Goal: Transaction & Acquisition: Download file/media

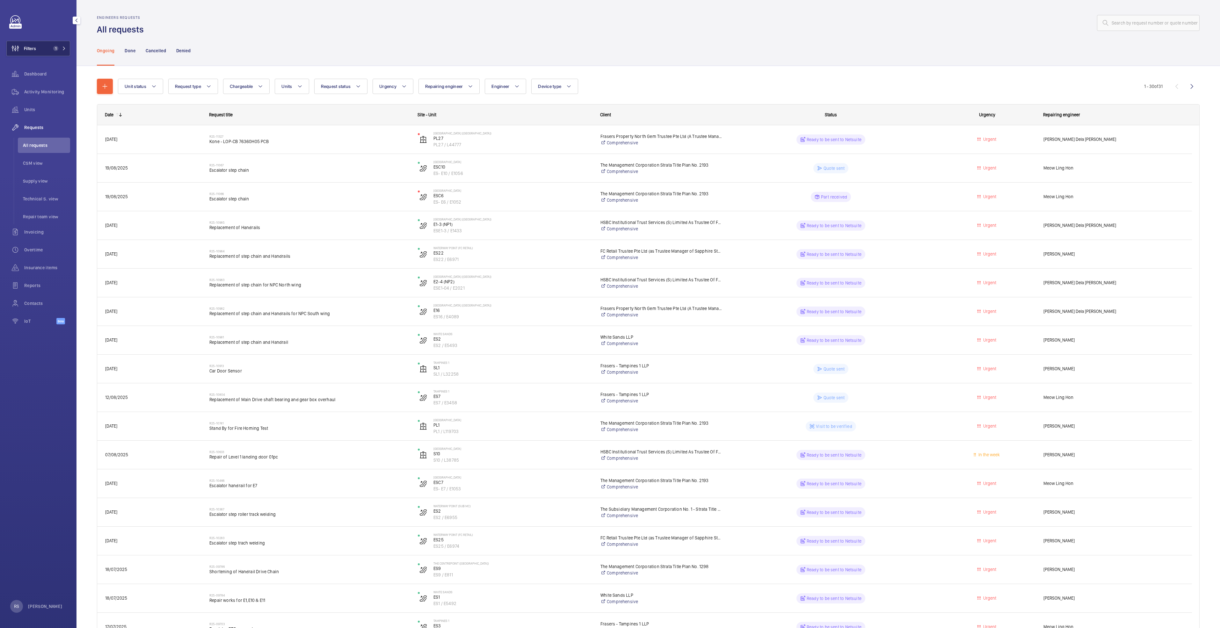
click at [67, 47] on button "Filters 1" at bounding box center [38, 48] width 64 height 15
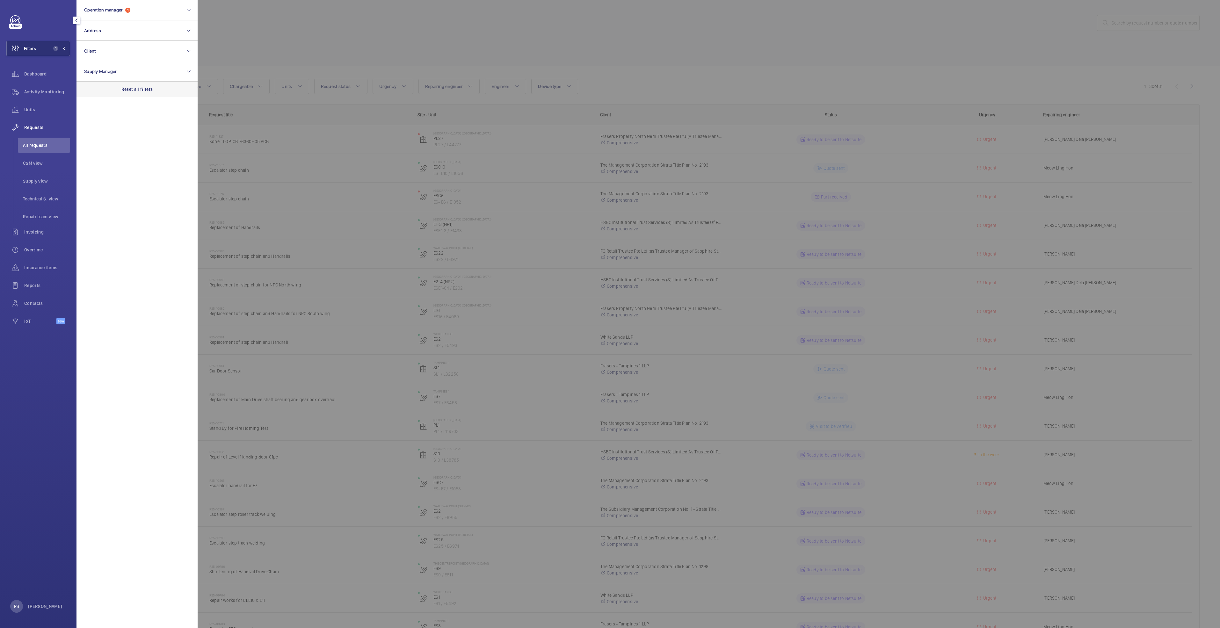
click at [136, 92] on p "Reset all filters" at bounding box center [137, 89] width 32 height 6
click at [27, 76] on span "Dashboard" at bounding box center [47, 74] width 46 height 6
click at [133, 9] on button "Operation manager" at bounding box center [137, 10] width 121 height 20
click at [130, 64] on span "[PERSON_NAME]" at bounding box center [138, 66] width 88 height 6
click at [92, 64] on input "[PERSON_NAME]" at bounding box center [86, 66] width 13 height 13
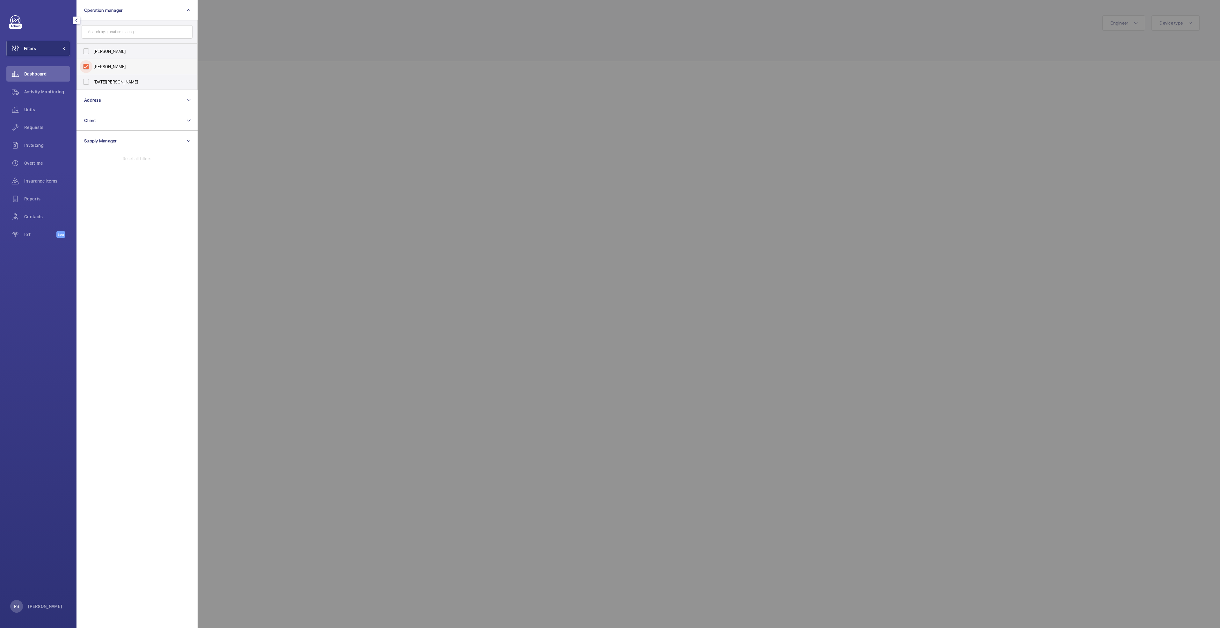
checkbox input "true"
click at [278, 25] on div at bounding box center [808, 314] width 1220 height 628
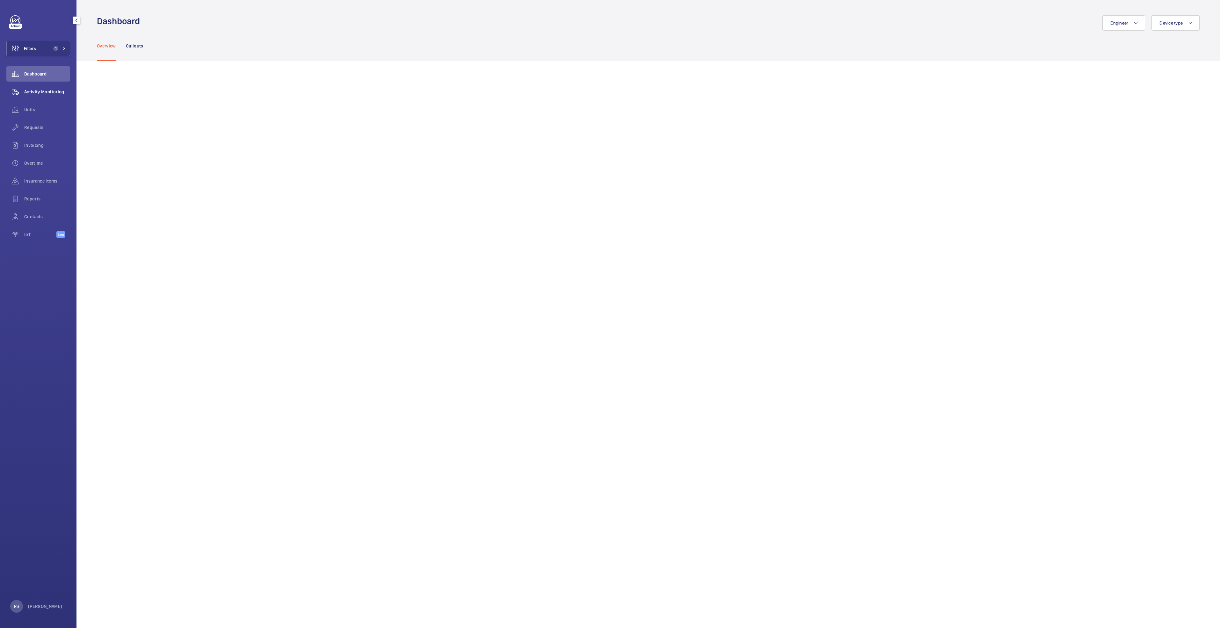
click at [32, 91] on span "Activity Monitoring" at bounding box center [47, 92] width 46 height 6
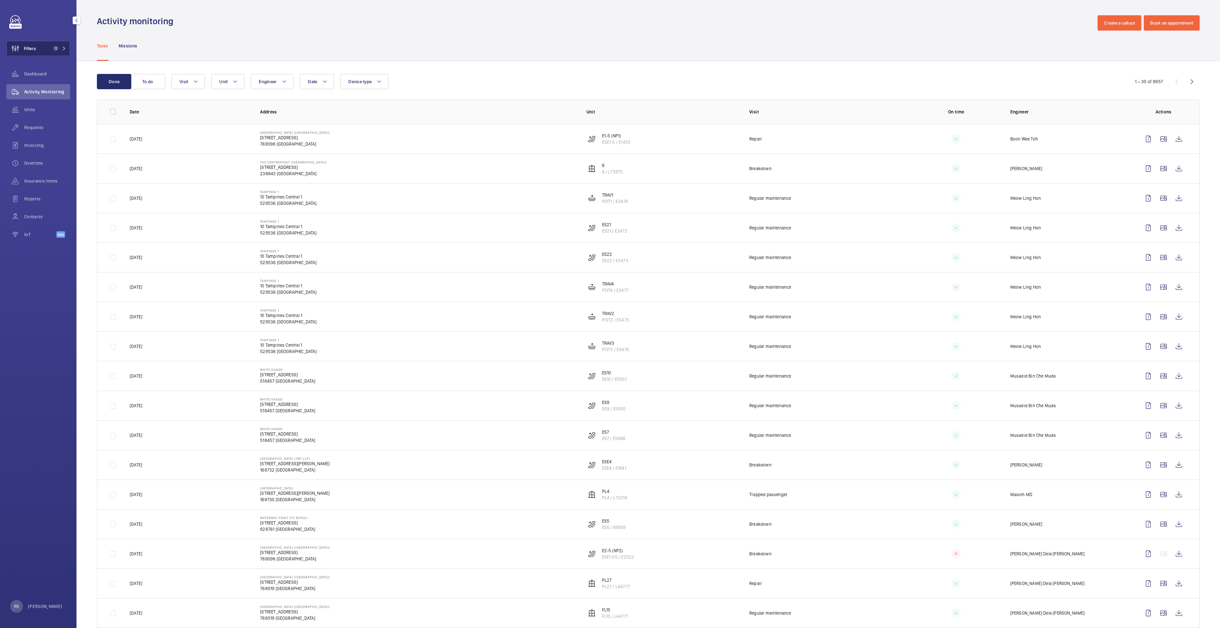
click at [66, 47] on button "Filters 1" at bounding box center [38, 48] width 64 height 15
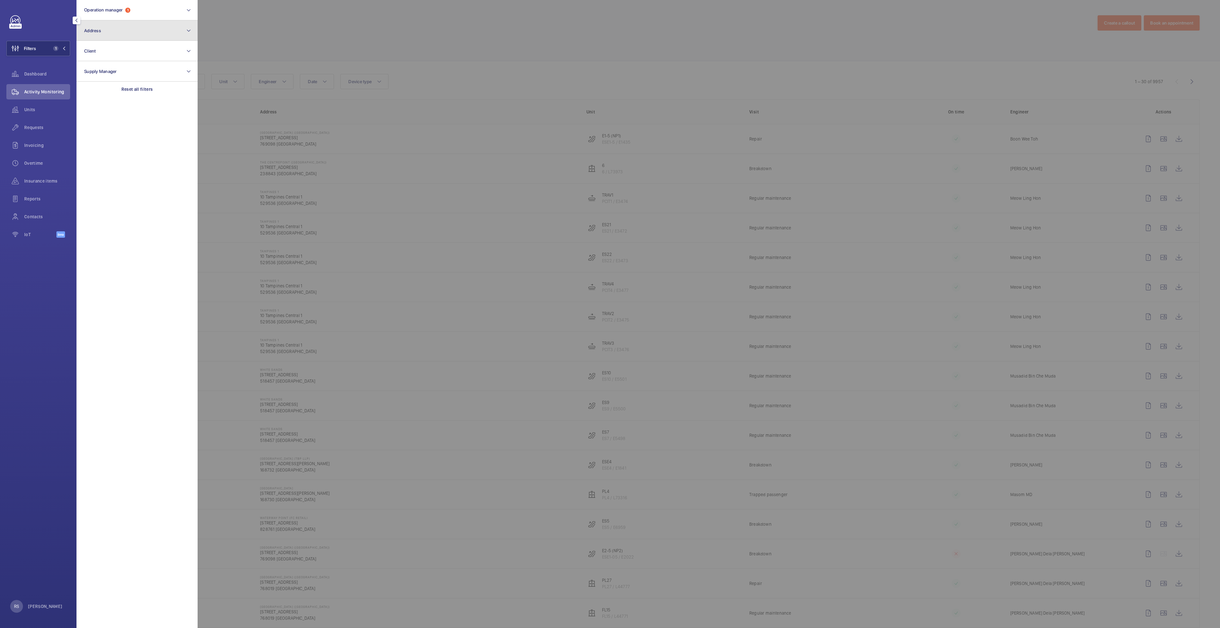
click at [139, 34] on button "Address" at bounding box center [137, 30] width 121 height 20
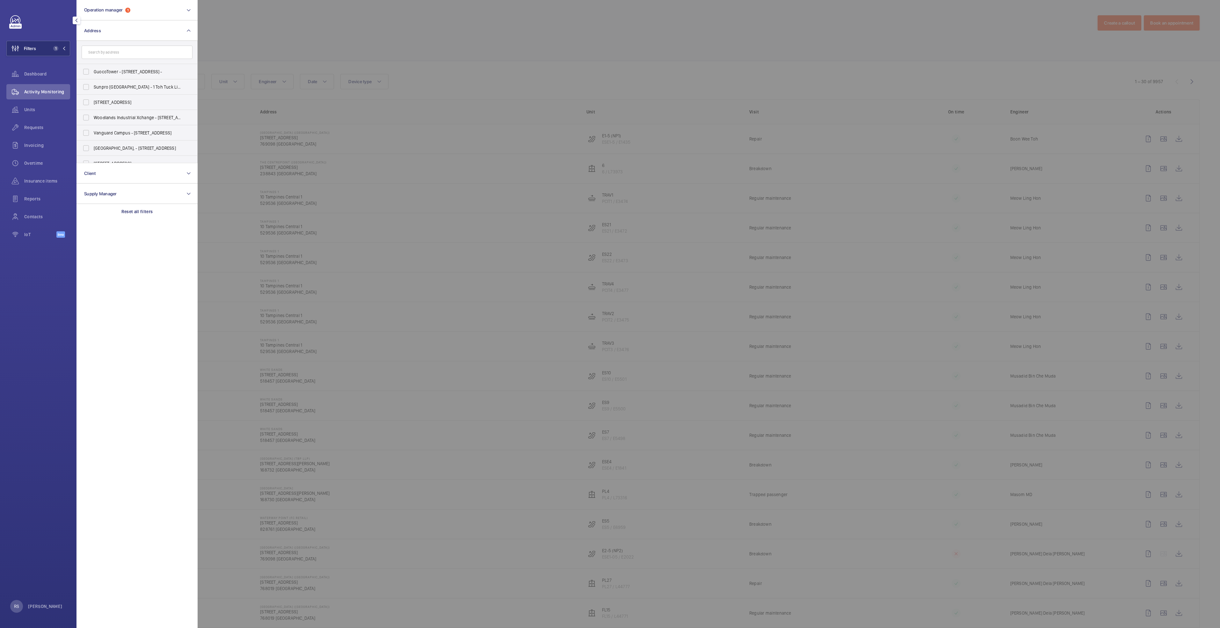
click at [133, 48] on input "text" at bounding box center [137, 52] width 111 height 13
type input "tiong bahru"
click at [128, 103] on span "[GEOGRAPHIC_DATA] (MCST) - [STREET_ADDRESS][PERSON_NAME]" at bounding box center [138, 102] width 88 height 6
click at [92, 103] on input "[GEOGRAPHIC_DATA] (MCST) - [STREET_ADDRESS][PERSON_NAME]" at bounding box center [86, 102] width 13 height 13
checkbox input "true"
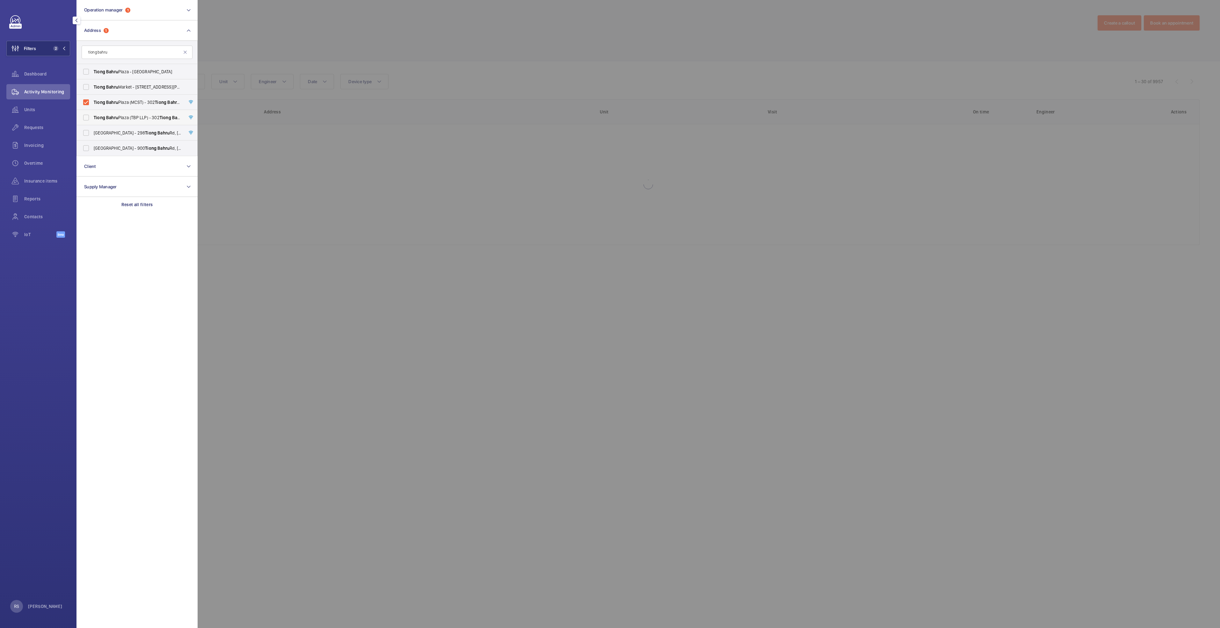
click at [128, 117] on span "[GEOGRAPHIC_DATA] (TBP LLP) - [STREET_ADDRESS]" at bounding box center [138, 117] width 88 height 6
click at [92, 117] on input "[GEOGRAPHIC_DATA] (TBP LLP) - [STREET_ADDRESS]" at bounding box center [86, 117] width 13 height 13
checkbox input "true"
click at [317, 42] on div at bounding box center [808, 314] width 1220 height 628
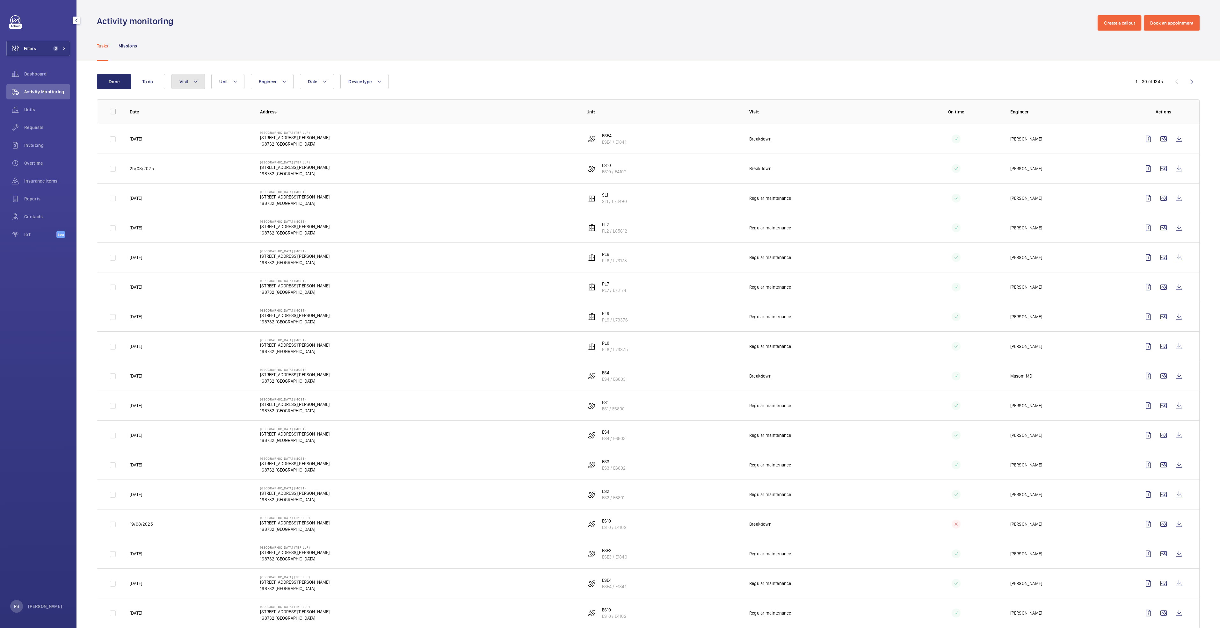
click at [198, 88] on button "Visit" at bounding box center [188, 81] width 33 height 15
drag, startPoint x: 474, startPoint y: 60, endPoint x: 200, endPoint y: 92, distance: 276.7
click at [474, 60] on div "Tasks Missions" at bounding box center [648, 46] width 1103 height 30
click at [200, 82] on button "Visit" at bounding box center [188, 81] width 33 height 15
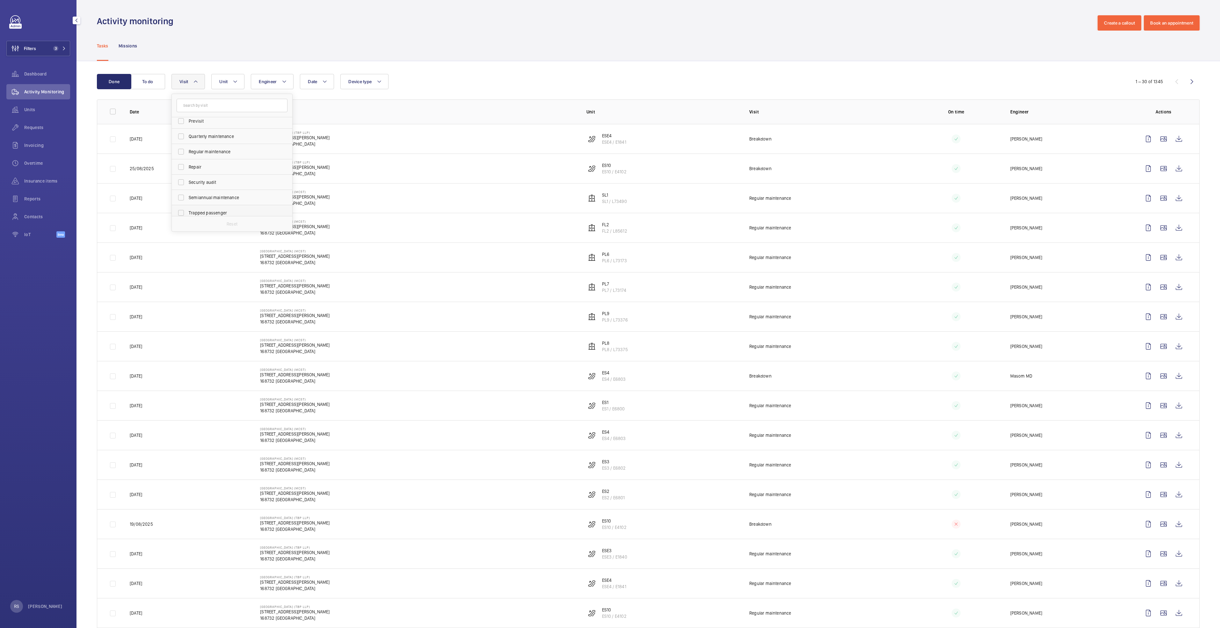
click at [220, 212] on span "Trapped passenger" at bounding box center [233, 213] width 88 height 6
click at [187, 212] on input "Trapped passenger" at bounding box center [181, 213] width 13 height 13
checkbox input "true"
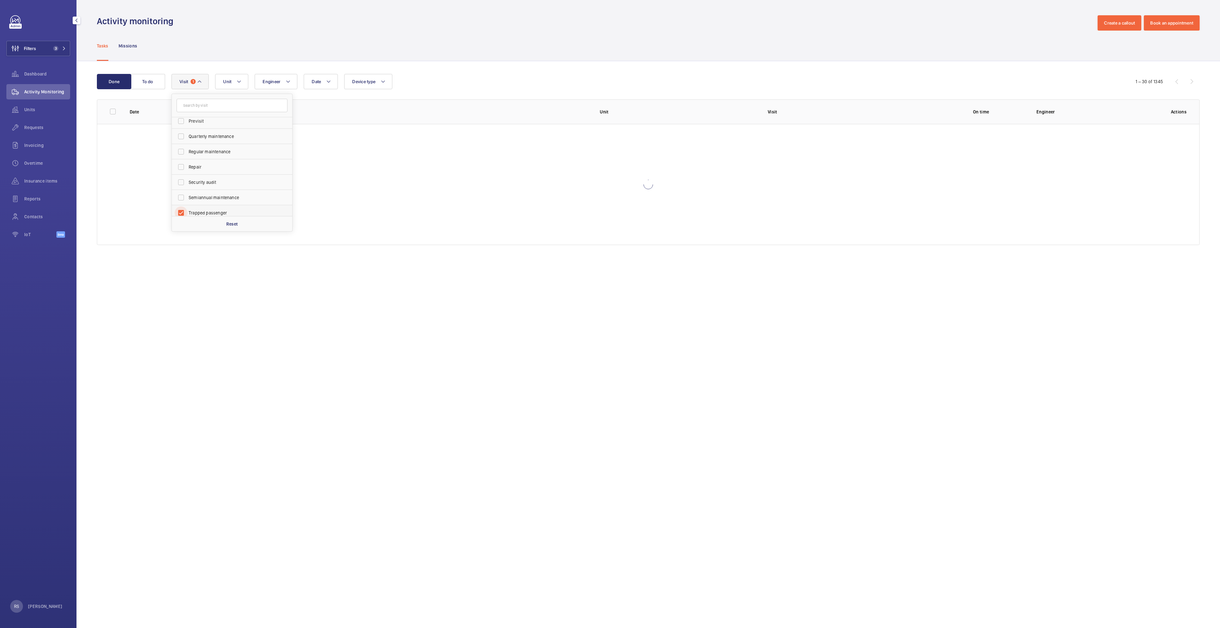
scroll to position [99, 0]
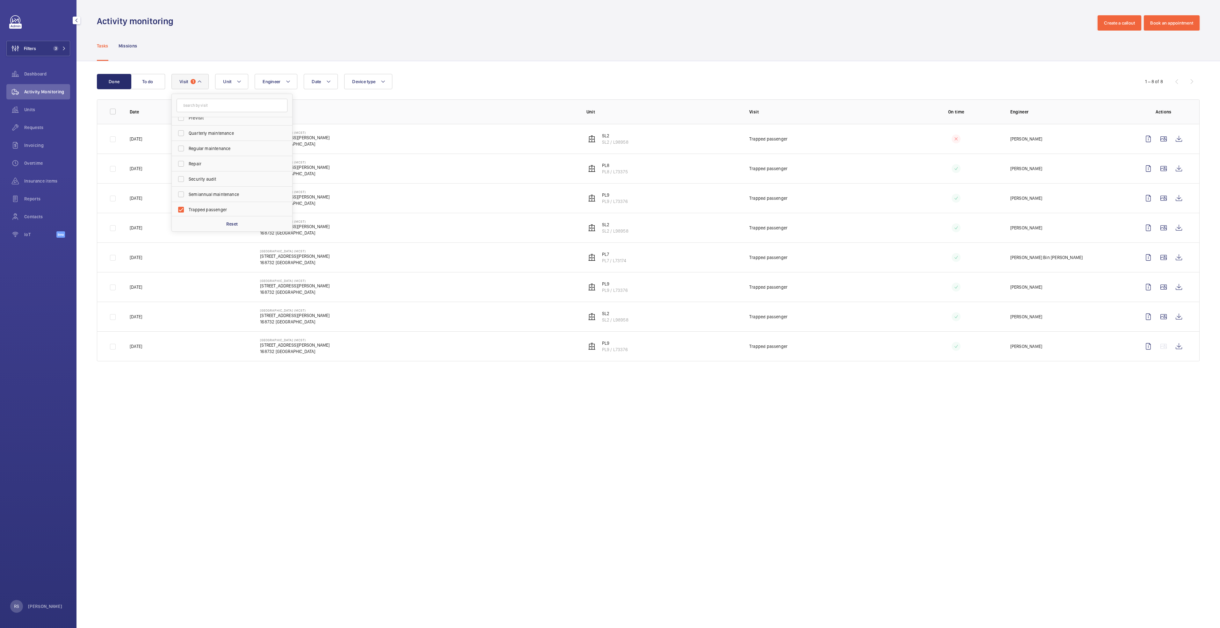
click at [481, 22] on div "Activity monitoring Create a callout Book an appointment" at bounding box center [648, 22] width 1103 height 15
click at [64, 50] on mat-icon at bounding box center [64, 49] width 4 height 4
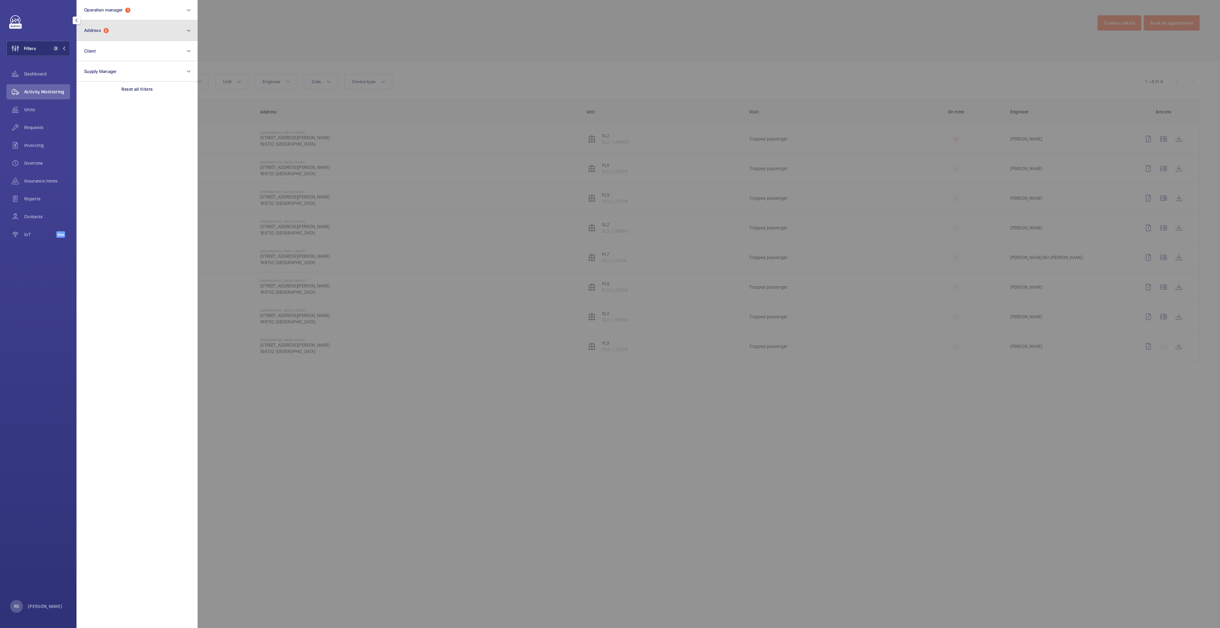
click at [173, 33] on button "Address 2" at bounding box center [137, 30] width 121 height 20
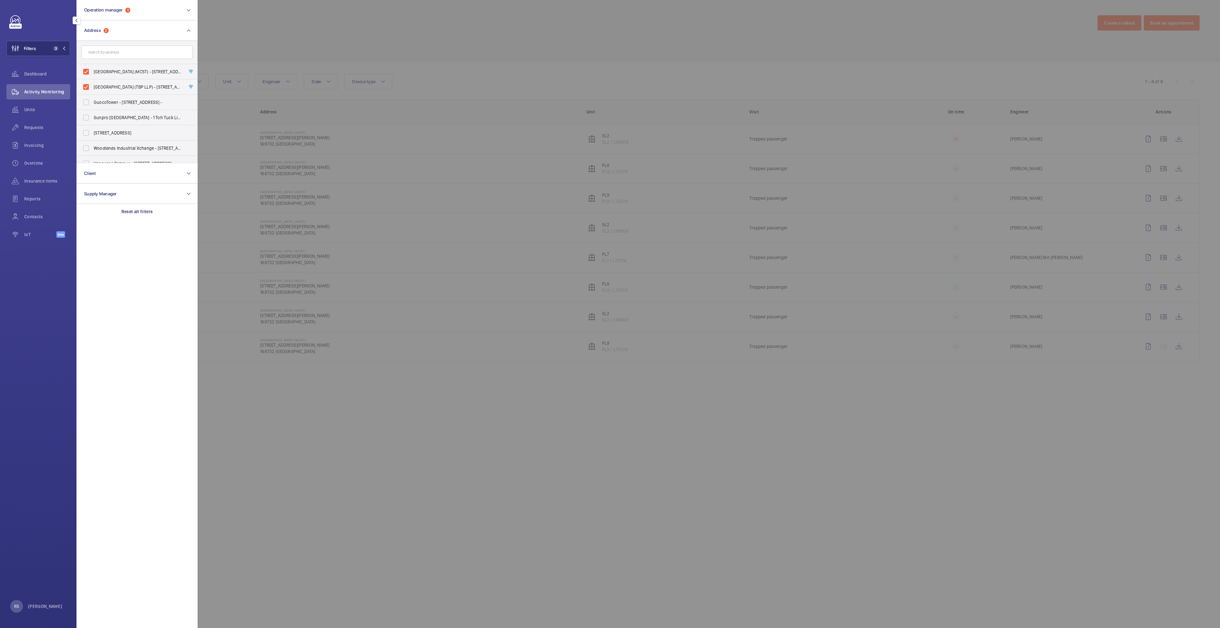
click at [511, 33] on div at bounding box center [808, 314] width 1220 height 628
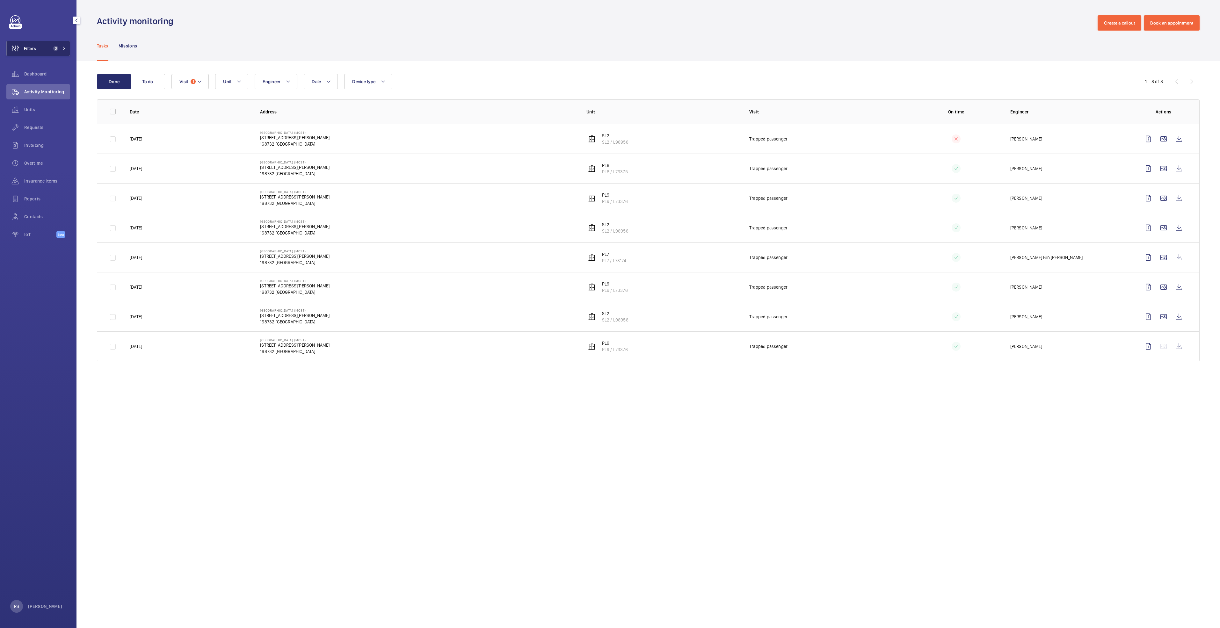
click at [64, 47] on mat-icon at bounding box center [64, 49] width 4 height 4
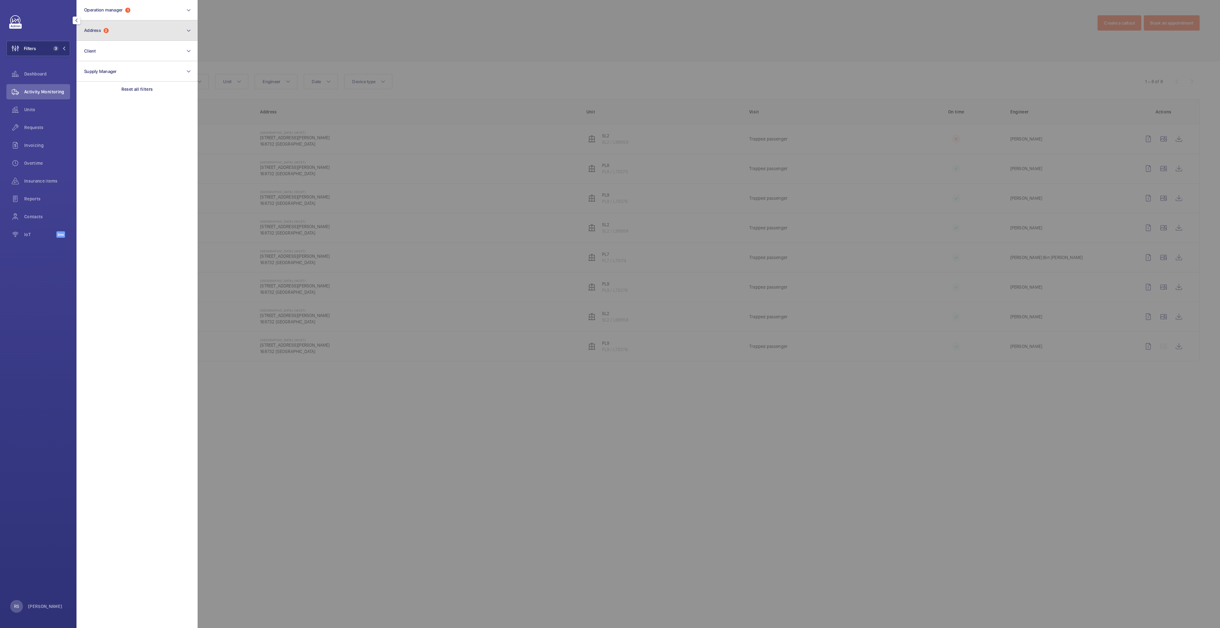
click at [152, 33] on button "Address 2" at bounding box center [137, 30] width 121 height 20
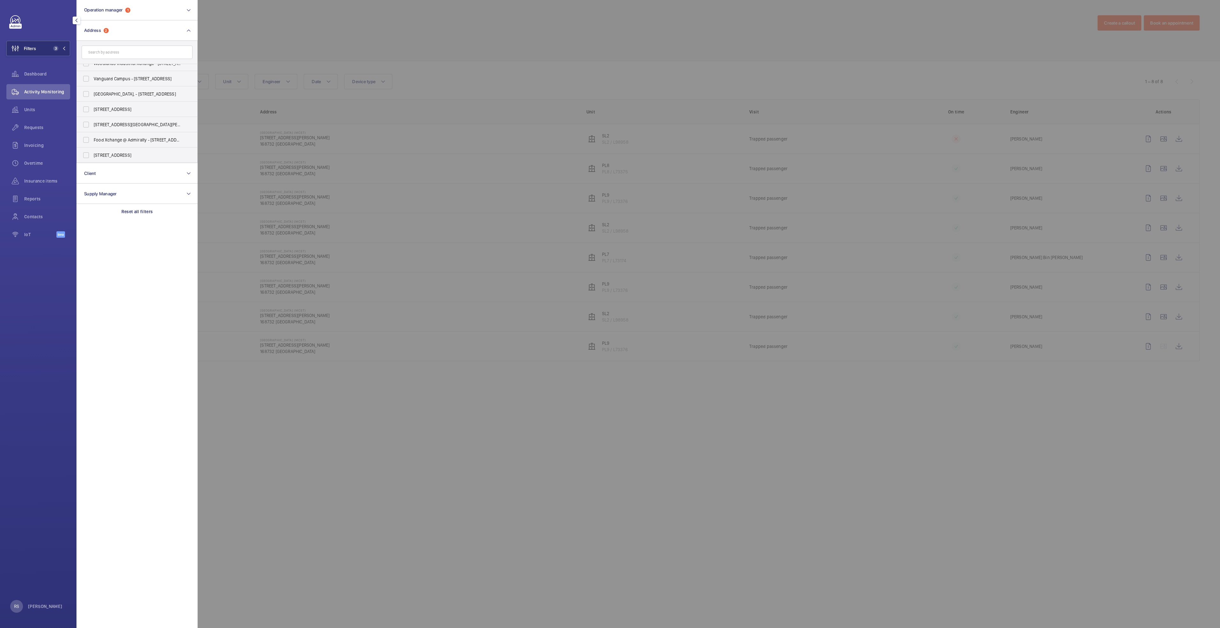
scroll to position [0, 0]
click at [119, 55] on input "text" at bounding box center [137, 52] width 111 height 13
type input "[GEOGRAPHIC_DATA]"
click at [125, 71] on span "[GEOGRAPHIC_DATA] - [STREET_ADDRESS]" at bounding box center [138, 72] width 88 height 6
click at [92, 71] on input "[GEOGRAPHIC_DATA] - [STREET_ADDRESS]" at bounding box center [86, 71] width 13 height 13
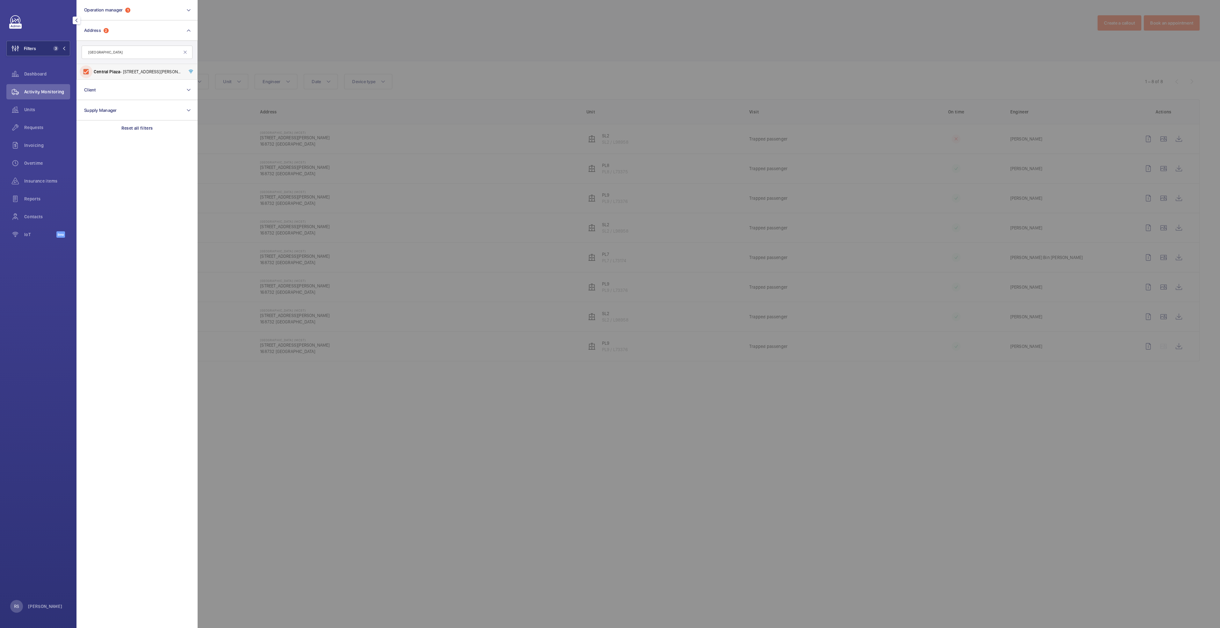
checkbox input "true"
click at [374, 45] on div at bounding box center [808, 314] width 1220 height 628
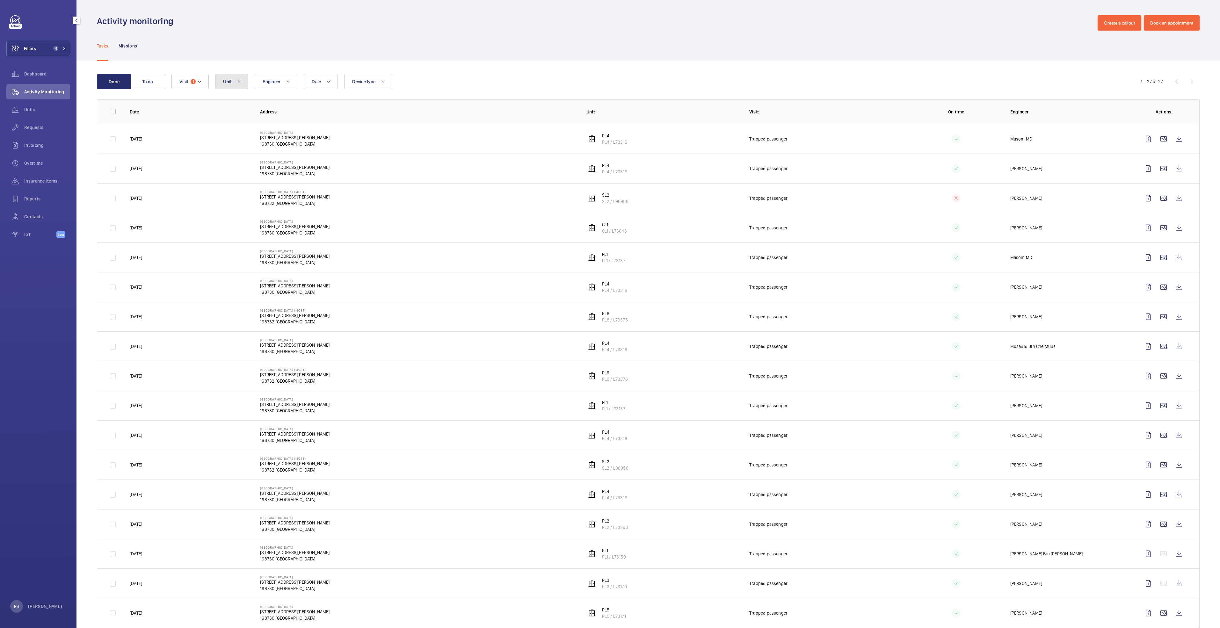
click at [234, 85] on button "Unit" at bounding box center [231, 81] width 33 height 15
click at [265, 107] on input "text" at bounding box center [275, 105] width 111 height 13
type input "pl4"
click at [263, 136] on label "PL4 , PL4 / L73316" at bounding box center [271, 140] width 110 height 15
click at [235, 136] on input "PL4 , PL4 / L73316" at bounding box center [229, 140] width 13 height 13
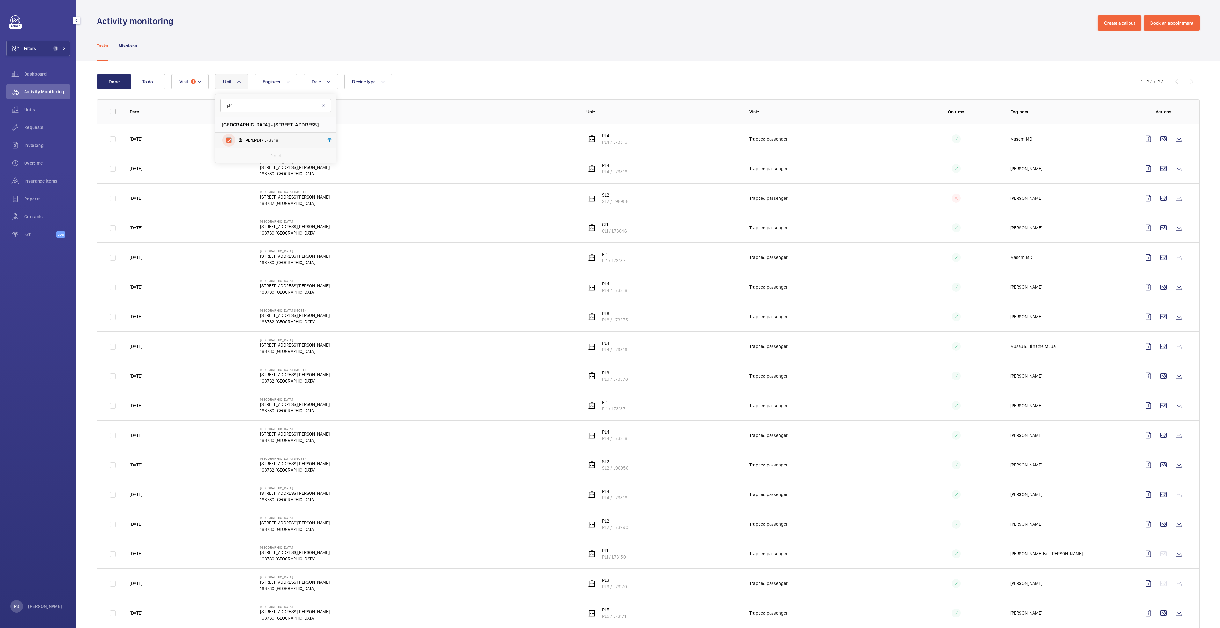
checkbox input "true"
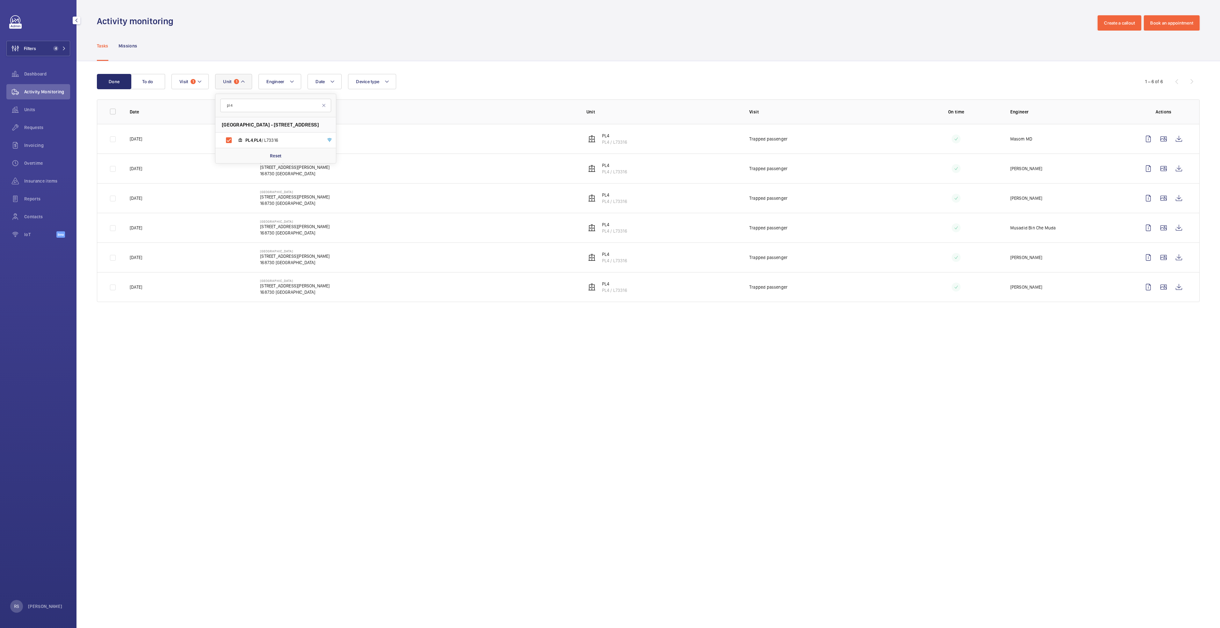
click at [484, 33] on div "Tasks Missions" at bounding box center [648, 46] width 1103 height 30
click at [1183, 172] on wm-front-icon-button at bounding box center [1179, 168] width 15 height 15
click at [1184, 200] on wm-front-icon-button at bounding box center [1179, 198] width 15 height 15
click at [1186, 230] on wm-front-icon-button at bounding box center [1179, 227] width 15 height 15
click at [1186, 259] on wm-front-icon-button at bounding box center [1179, 257] width 15 height 15
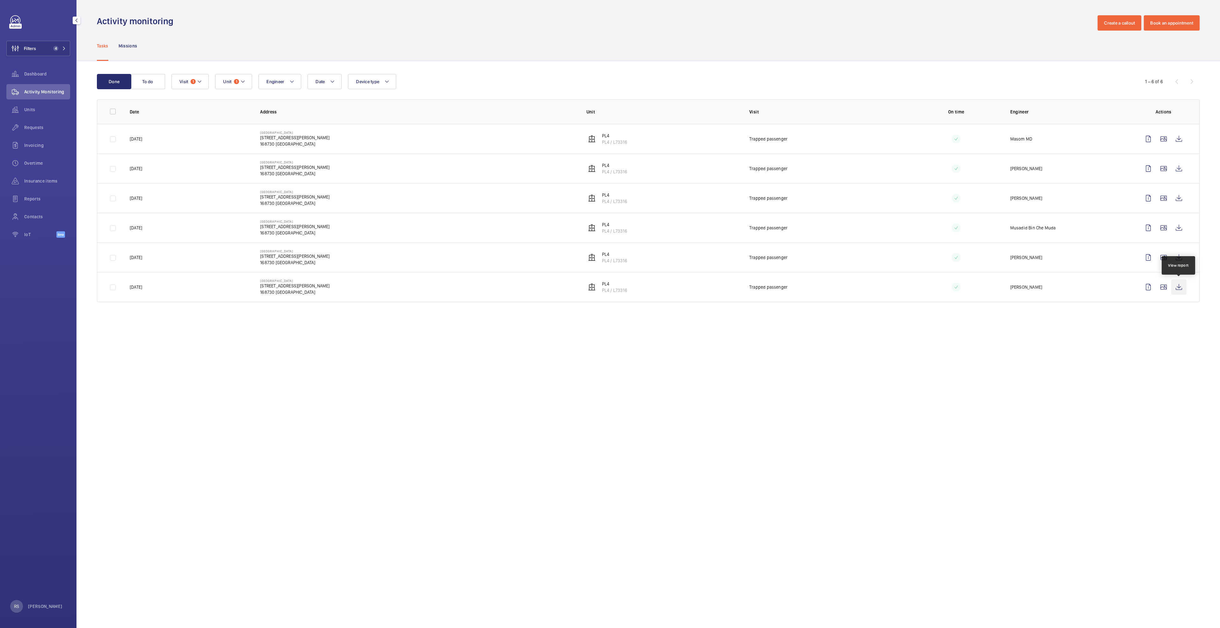
click at [1177, 290] on wm-front-icon-button at bounding box center [1179, 287] width 15 height 15
click at [330, 81] on mat-icon at bounding box center [332, 82] width 5 height 8
click at [323, 128] on mat-icon at bounding box center [325, 128] width 8 height 8
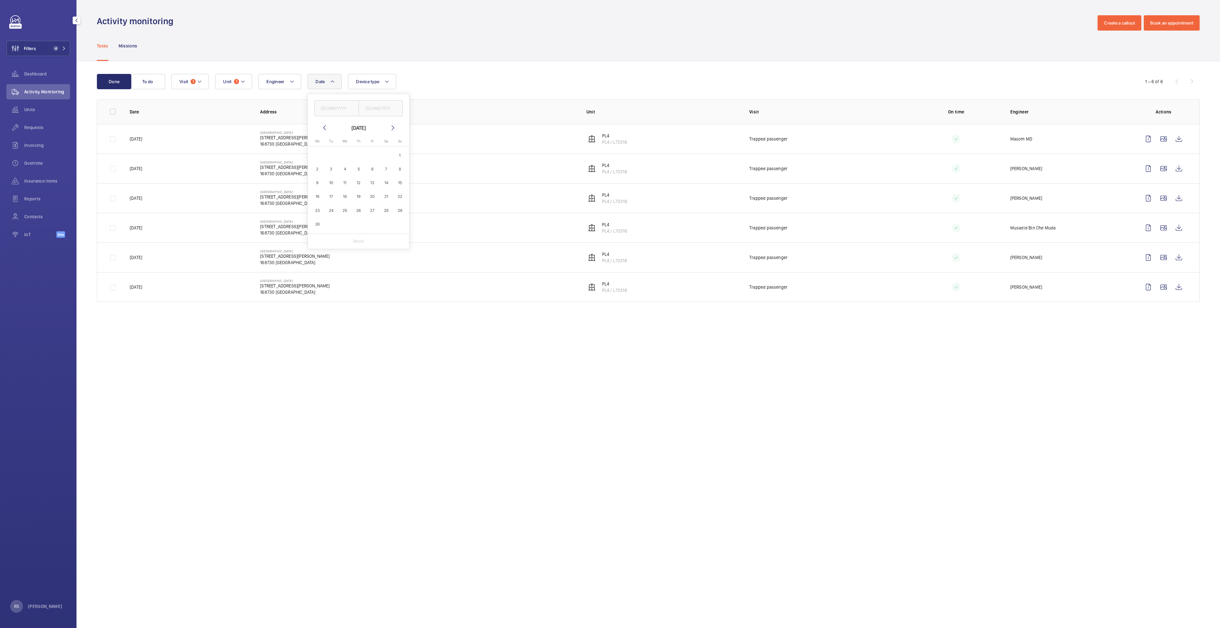
click at [323, 128] on mat-icon at bounding box center [325, 128] width 8 height 8
click at [325, 128] on mat-icon at bounding box center [325, 128] width 8 height 8
click at [346, 155] on span "1" at bounding box center [345, 155] width 12 height 12
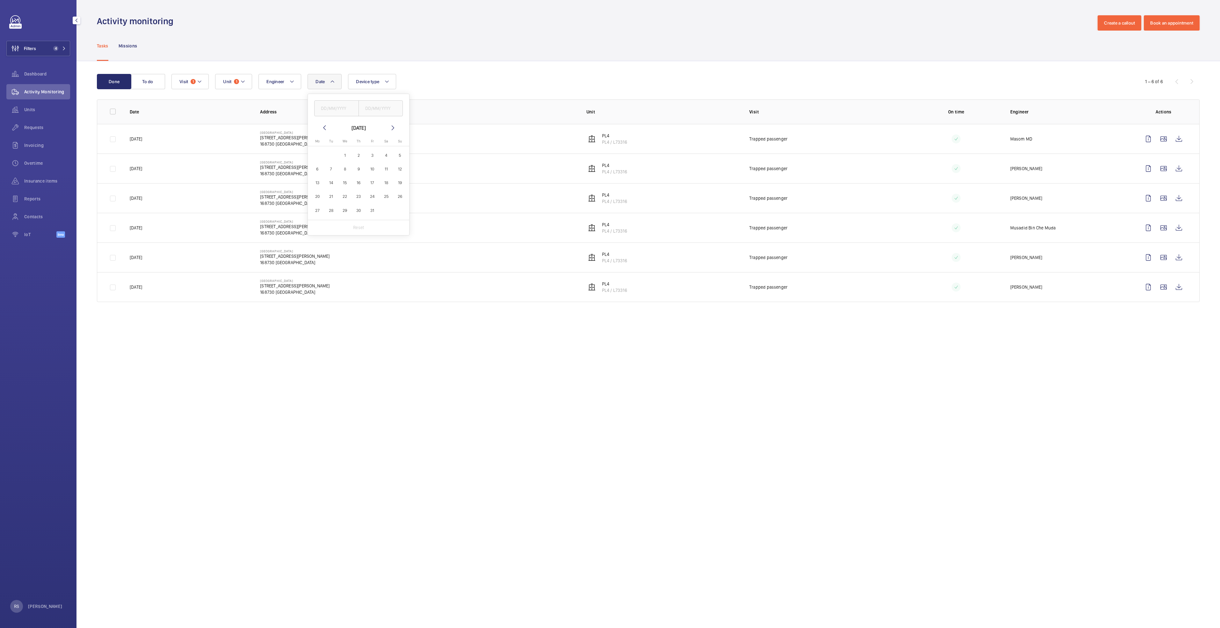
type input "[DATE]"
click at [393, 128] on mat-icon at bounding box center [393, 128] width 8 height 8
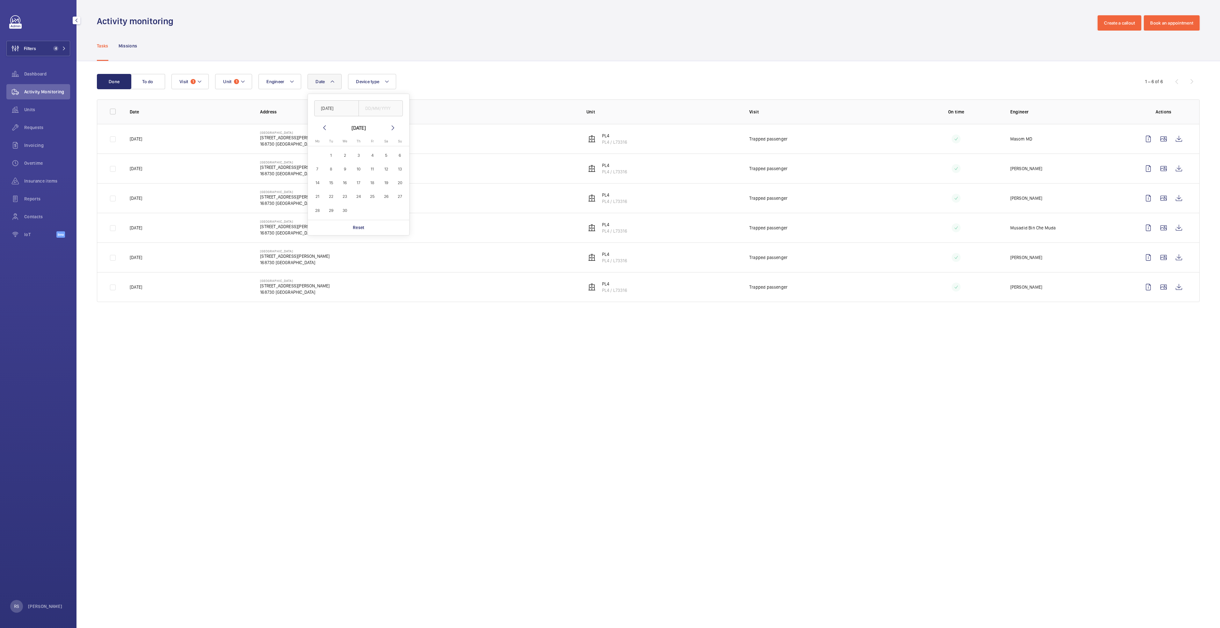
click at [393, 128] on mat-icon at bounding box center [393, 128] width 8 height 8
click at [348, 205] on span "27" at bounding box center [345, 210] width 12 height 12
type input "27/08/2025"
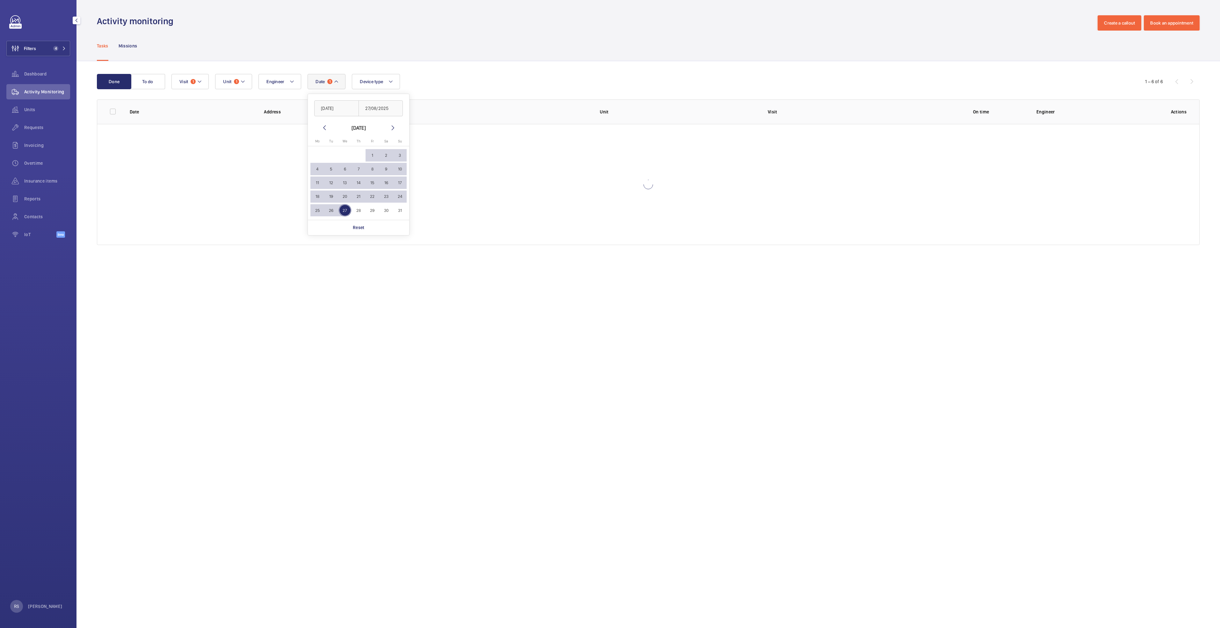
click at [540, 60] on div "Tasks Missions" at bounding box center [648, 46] width 1103 height 30
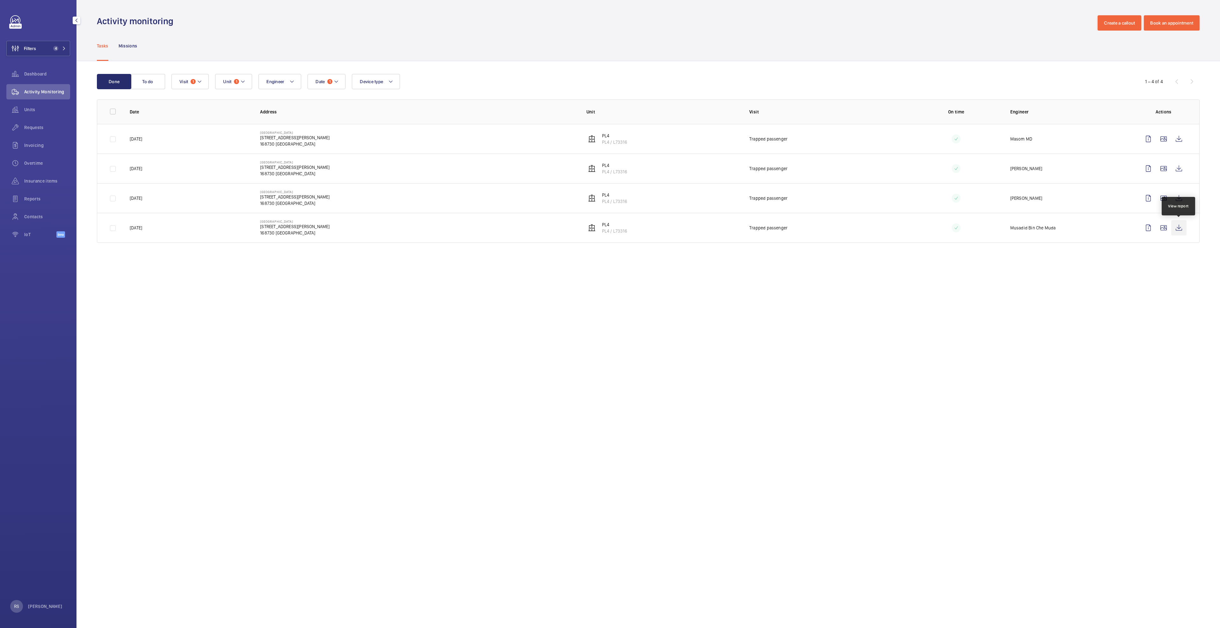
click at [1179, 230] on wm-front-icon-button at bounding box center [1179, 227] width 15 height 15
click at [1179, 198] on wm-front-icon-button at bounding box center [1179, 198] width 15 height 15
click at [340, 79] on button "Date 1" at bounding box center [327, 81] width 38 height 15
click at [325, 128] on mat-icon at bounding box center [325, 128] width 8 height 8
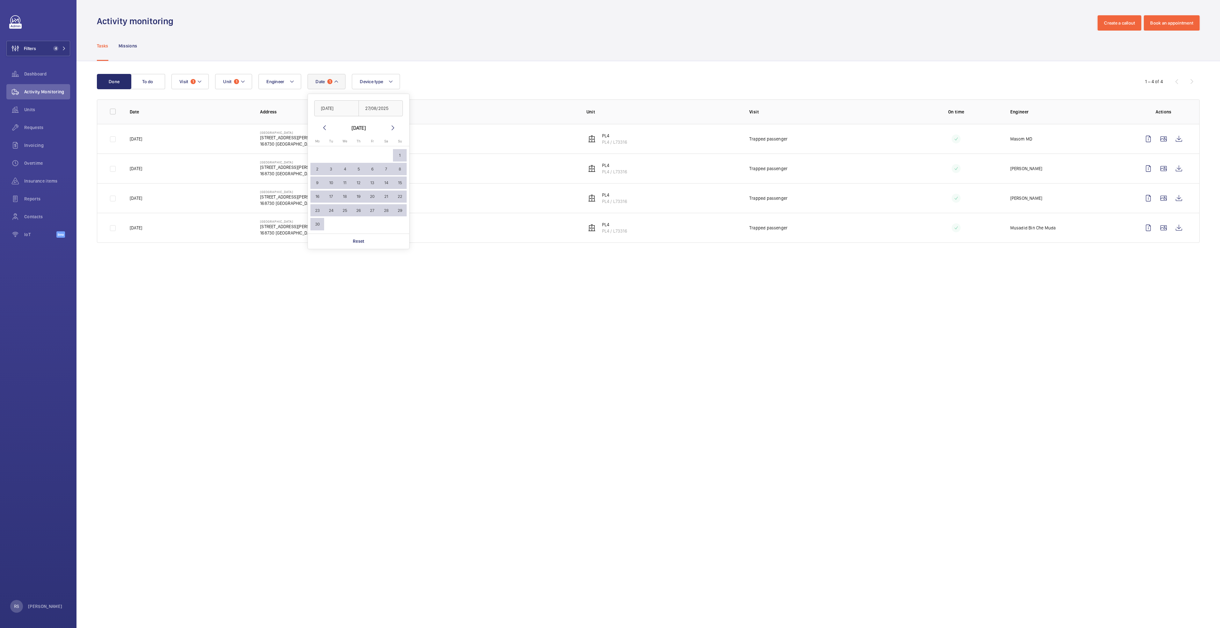
click at [325, 128] on mat-icon at bounding box center [325, 128] width 8 height 8
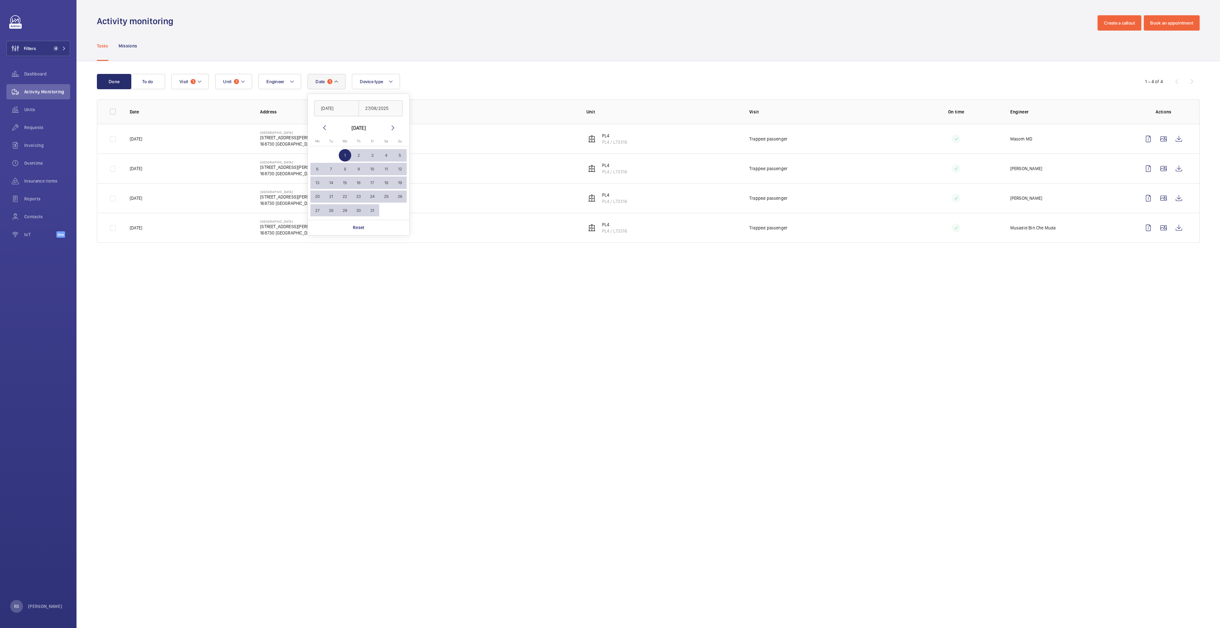
click at [325, 128] on mat-icon at bounding box center [325, 128] width 8 height 8
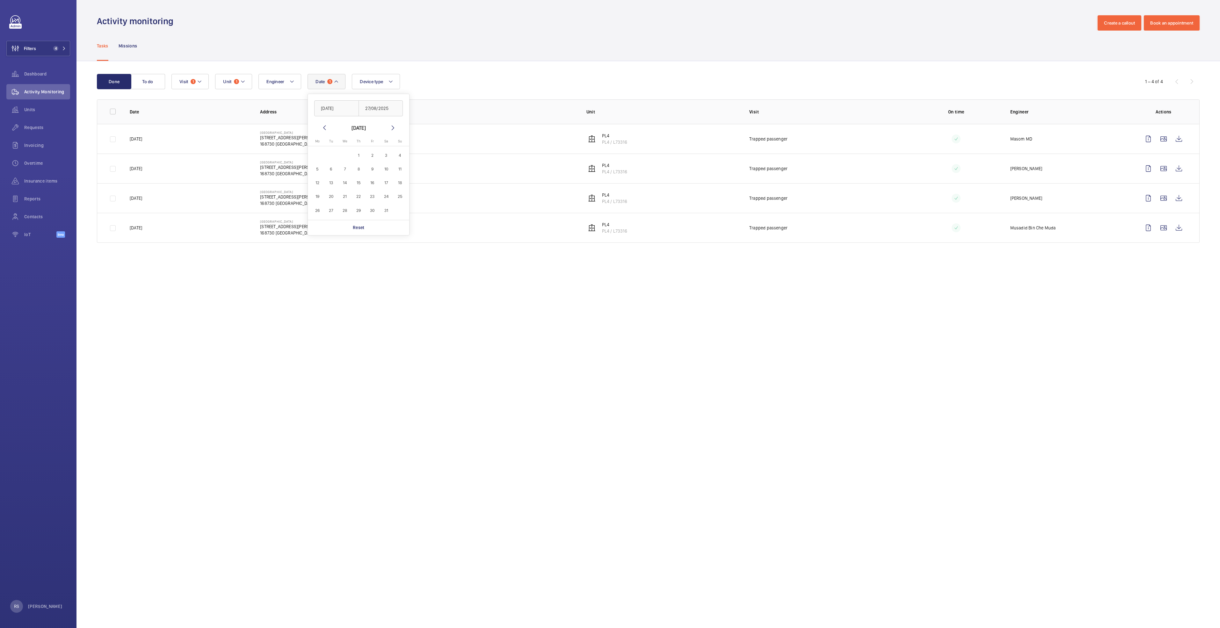
click at [325, 128] on mat-icon at bounding box center [325, 128] width 8 height 8
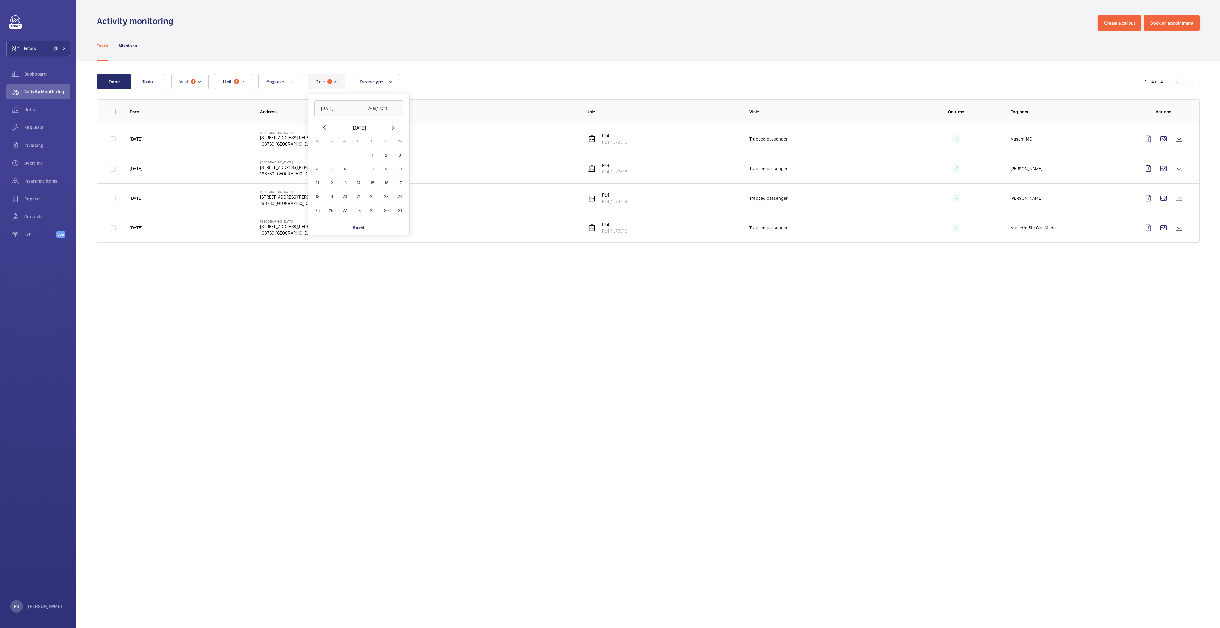
click at [325, 128] on mat-icon at bounding box center [325, 128] width 8 height 8
click at [317, 158] on span "1" at bounding box center [317, 155] width 12 height 12
type input "[DATE]"
click at [393, 126] on mat-icon at bounding box center [393, 128] width 8 height 8
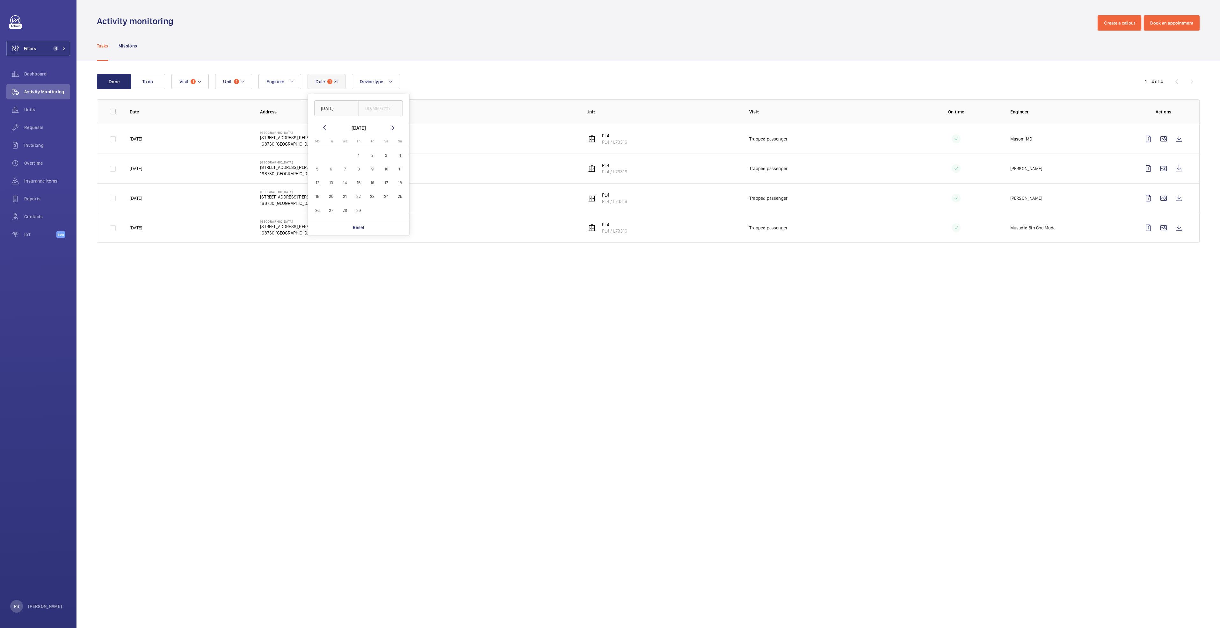
click at [393, 126] on mat-icon at bounding box center [393, 128] width 8 height 8
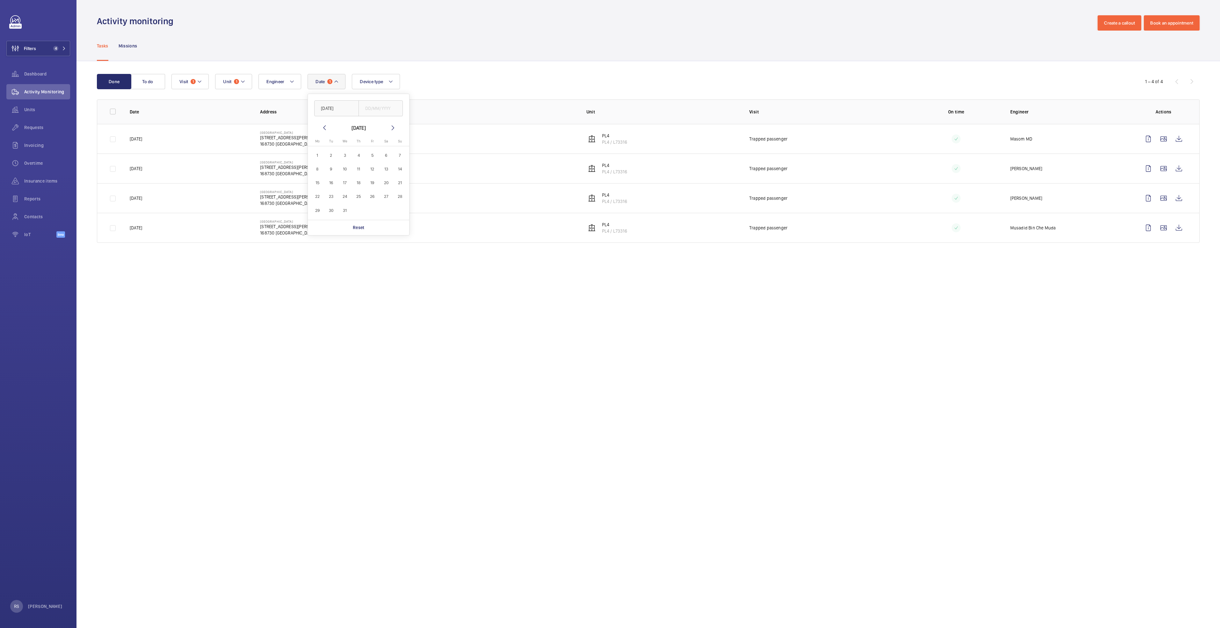
click at [393, 126] on mat-icon at bounding box center [393, 128] width 8 height 8
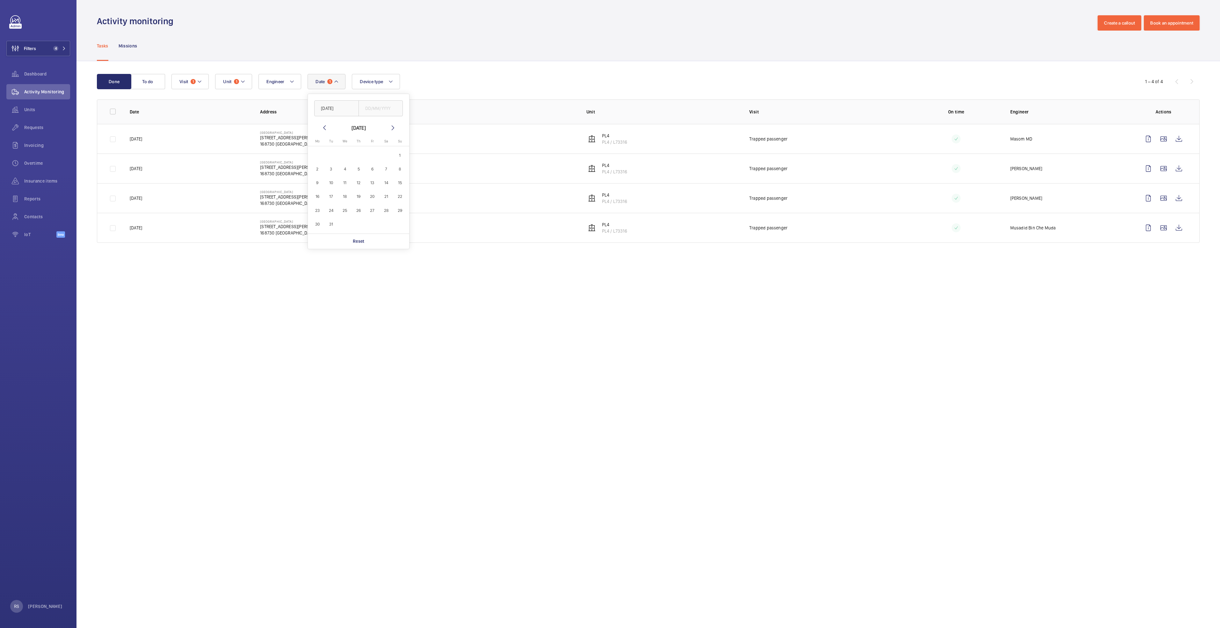
click at [393, 126] on mat-icon at bounding box center [393, 128] width 8 height 8
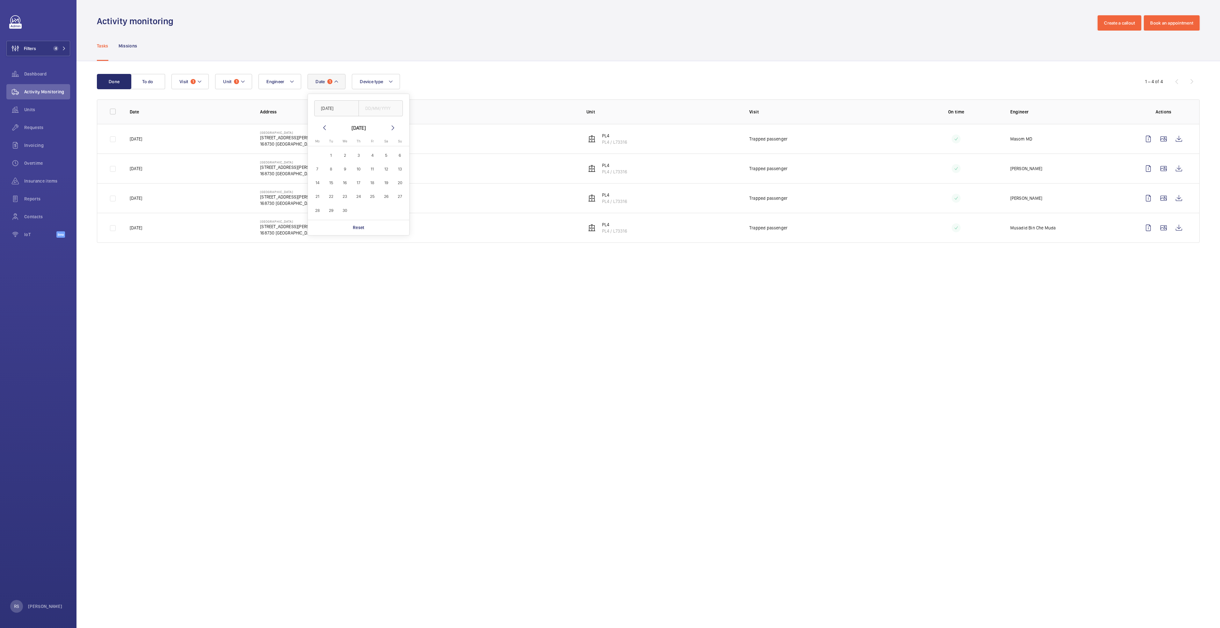
click at [393, 126] on mat-icon at bounding box center [393, 128] width 8 height 8
click at [348, 213] on span "27" at bounding box center [345, 210] width 12 height 12
type input "27/08/2025"
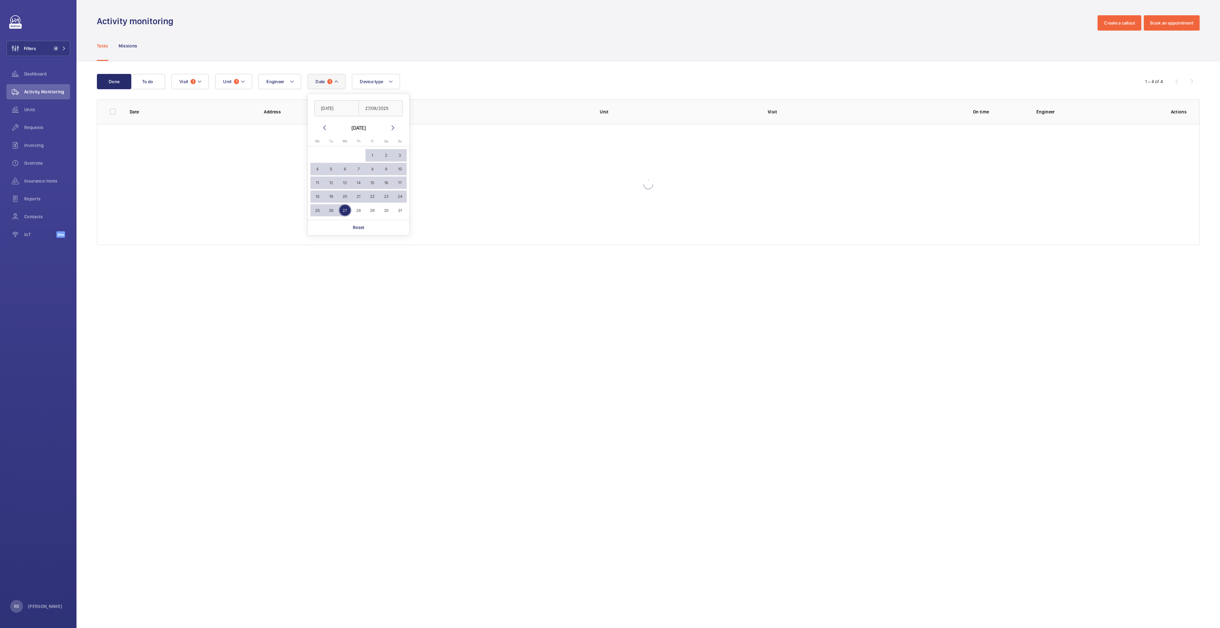
click at [496, 35] on div "Tasks Missions" at bounding box center [648, 46] width 1103 height 30
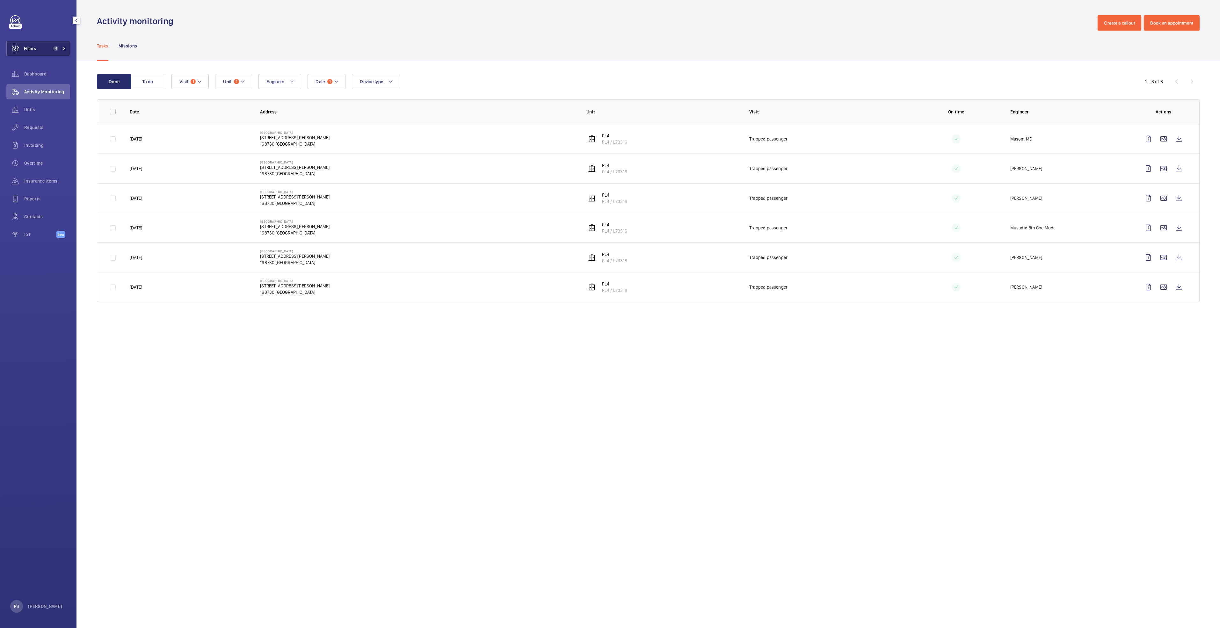
click at [61, 51] on span "4" at bounding box center [58, 48] width 15 height 5
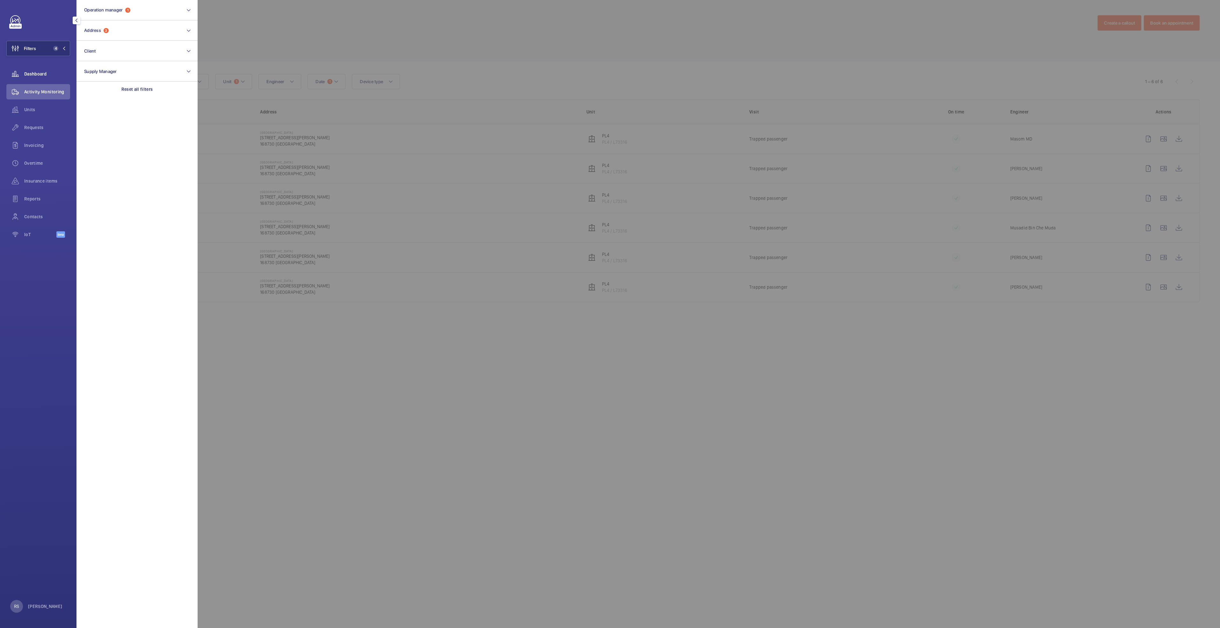
click at [37, 70] on div "Dashboard" at bounding box center [38, 73] width 64 height 15
click at [39, 75] on span "Dashboard" at bounding box center [47, 74] width 46 height 6
click at [163, 92] on div "Reset all filters" at bounding box center [137, 89] width 121 height 15
click at [63, 53] on button "Filters" at bounding box center [38, 48] width 64 height 15
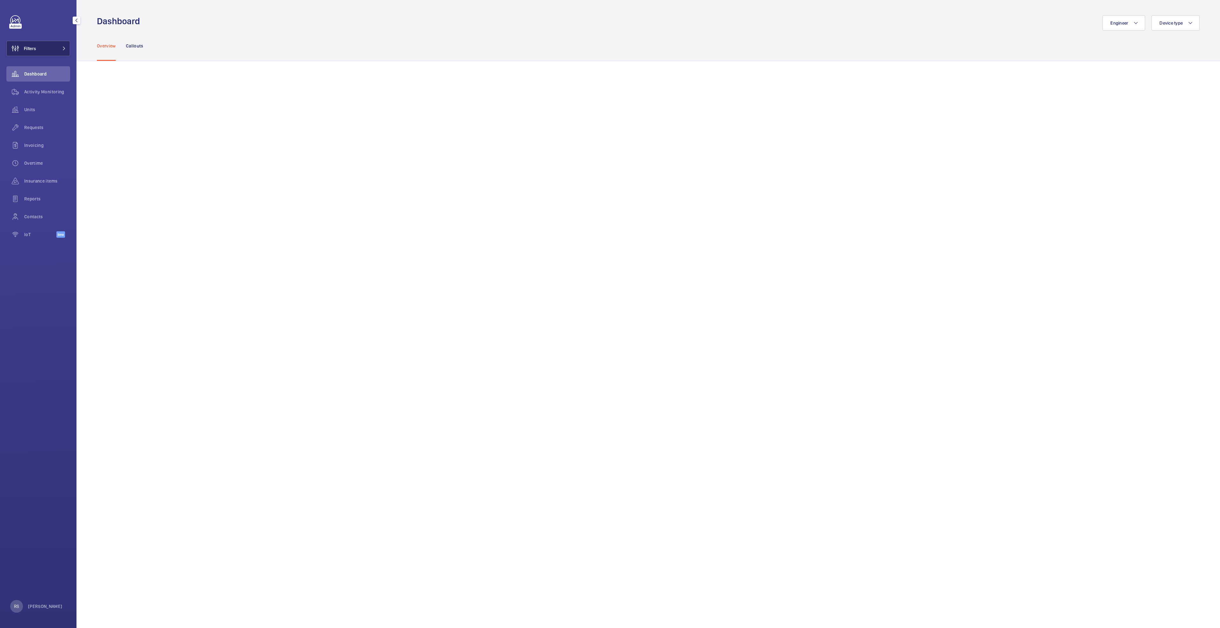
click at [63, 53] on button "Filters" at bounding box center [38, 48] width 64 height 15
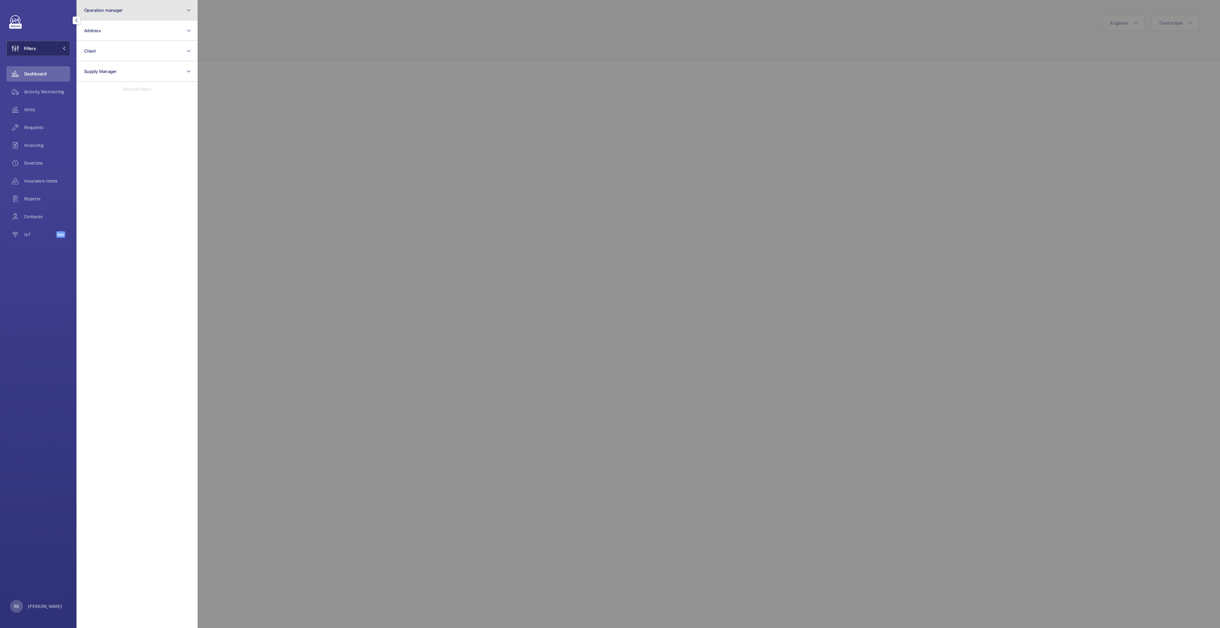
click at [124, 15] on button "Operation manager" at bounding box center [137, 10] width 121 height 20
click at [109, 64] on span "[PERSON_NAME]" at bounding box center [138, 66] width 88 height 6
click at [92, 64] on input "[PERSON_NAME]" at bounding box center [86, 66] width 13 height 13
checkbox input "true"
click at [335, 41] on div at bounding box center [808, 314] width 1220 height 628
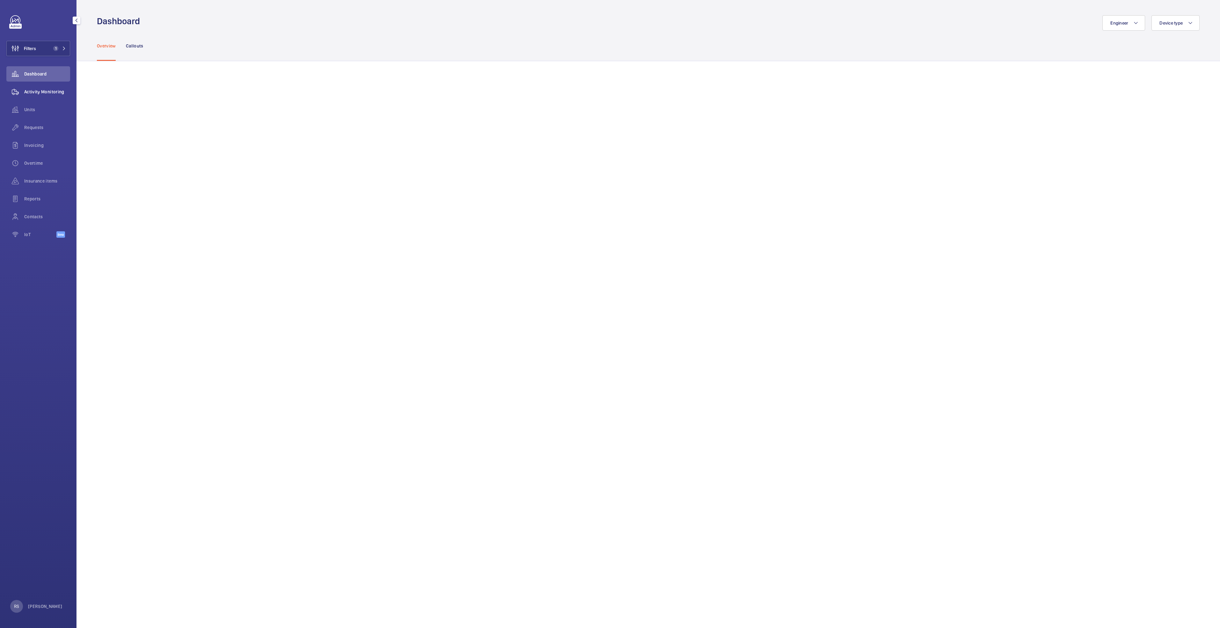
click at [50, 92] on span "Activity Monitoring" at bounding box center [47, 92] width 46 height 6
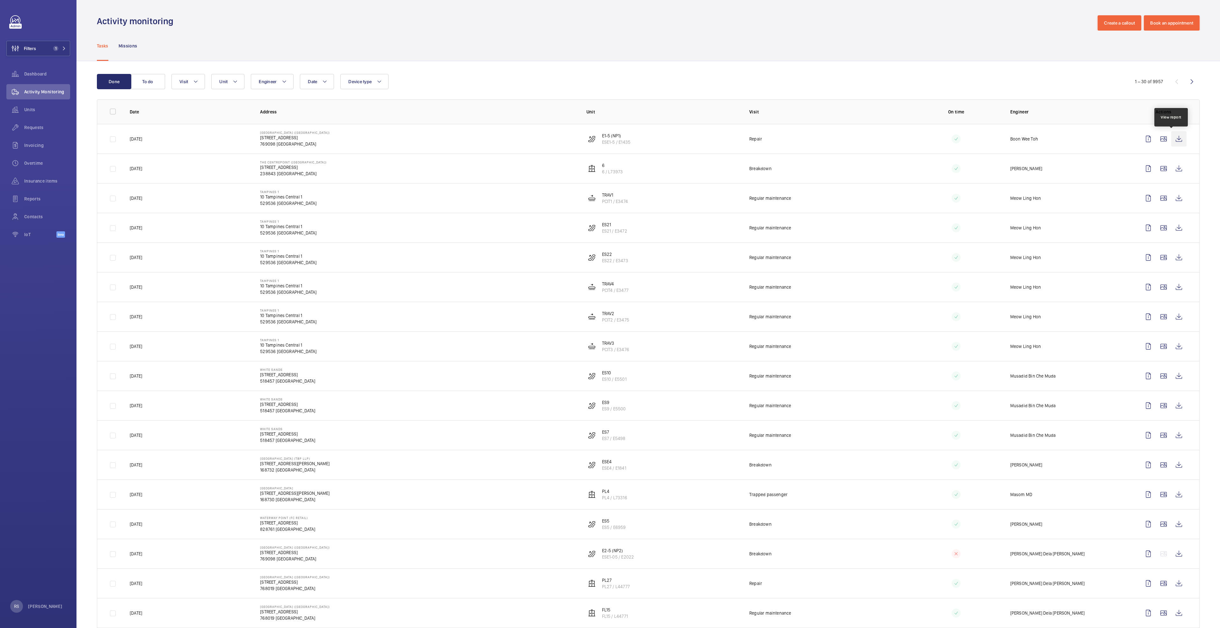
click at [1173, 139] on wm-front-icon-button at bounding box center [1179, 138] width 15 height 15
click at [230, 81] on button "Unit" at bounding box center [227, 81] width 33 height 15
click at [195, 85] on button "Visit" at bounding box center [188, 81] width 33 height 15
click at [206, 210] on label "Repair" at bounding box center [227, 214] width 111 height 15
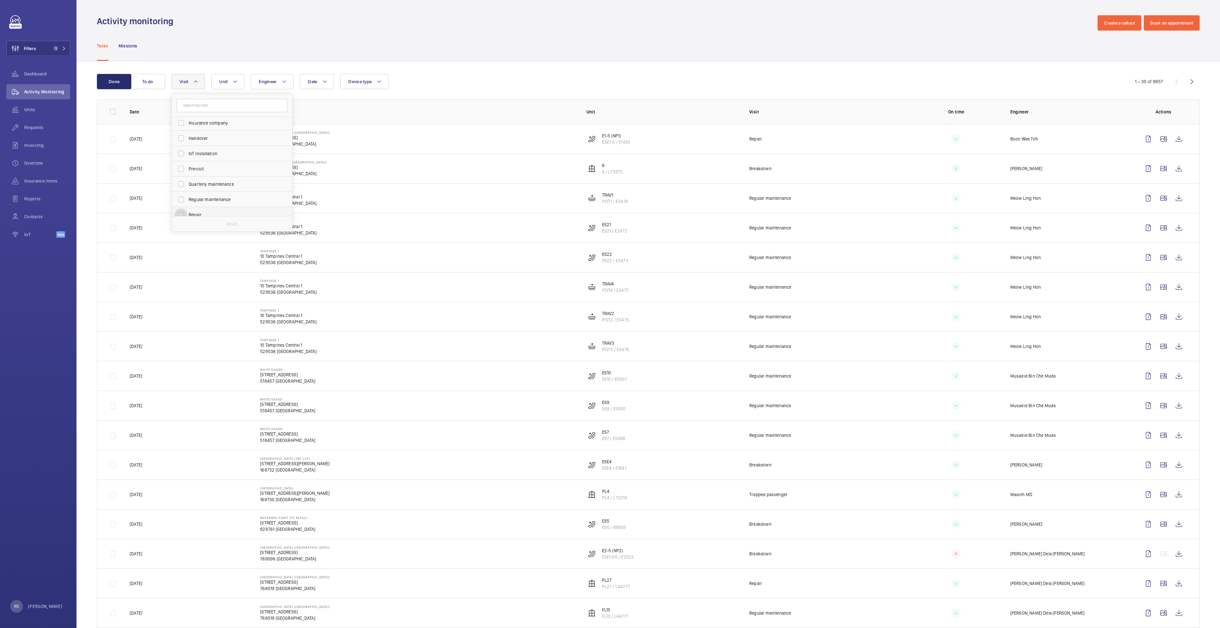
click at [187, 210] on input "Repair" at bounding box center [181, 215] width 13 height 13
checkbox input "true"
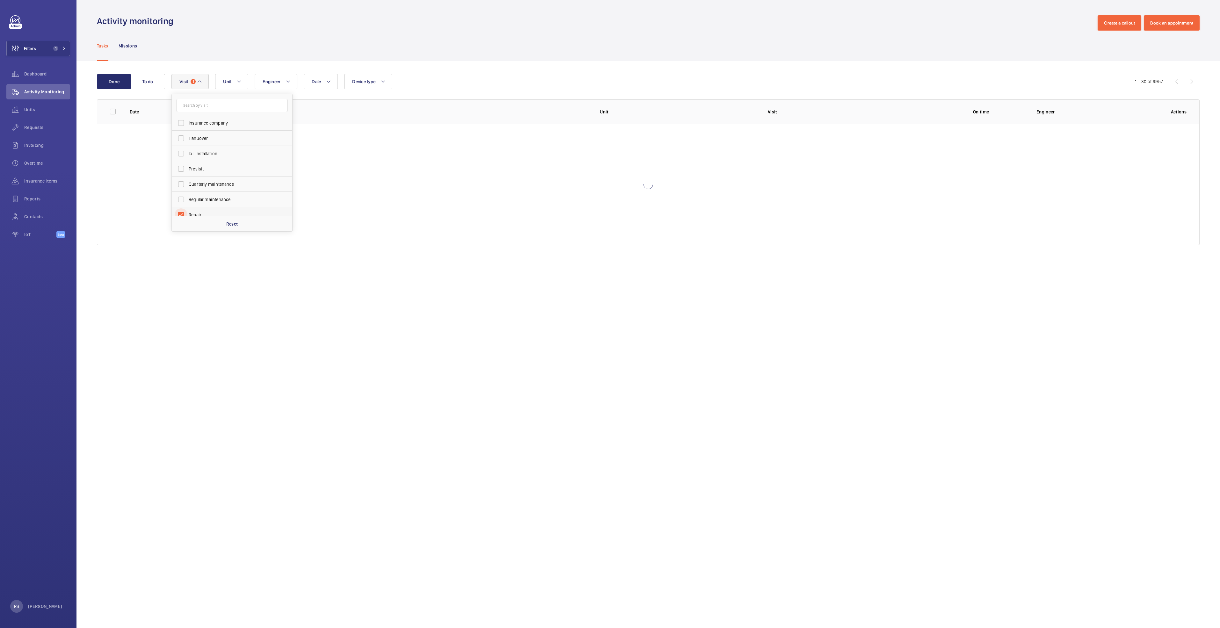
scroll to position [53, 0]
click at [520, 48] on div "Tasks Missions" at bounding box center [648, 46] width 1103 height 30
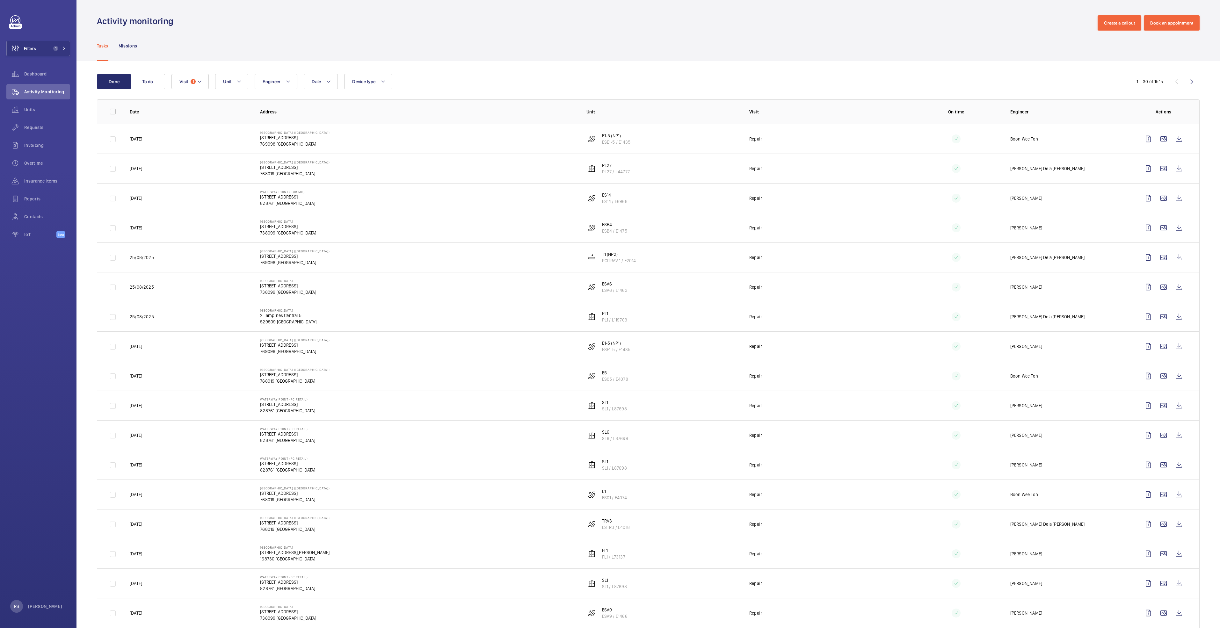
scroll to position [48, 0]
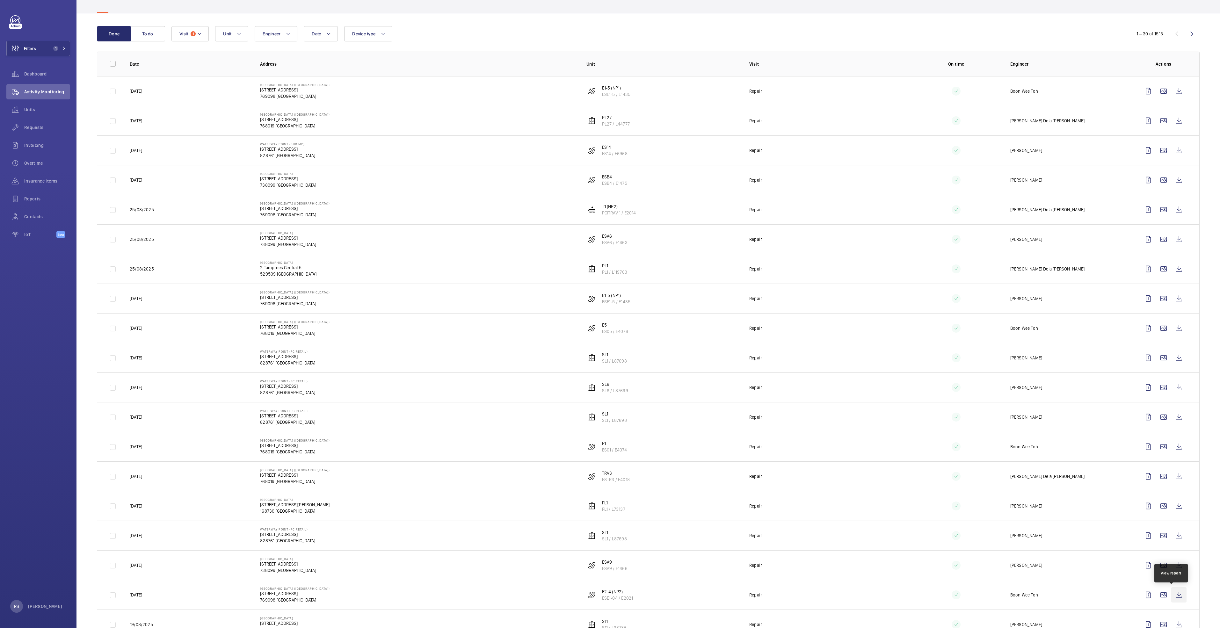
click at [1172, 597] on wm-front-icon-button at bounding box center [1179, 595] width 15 height 15
click at [60, 49] on span "1" at bounding box center [58, 48] width 15 height 5
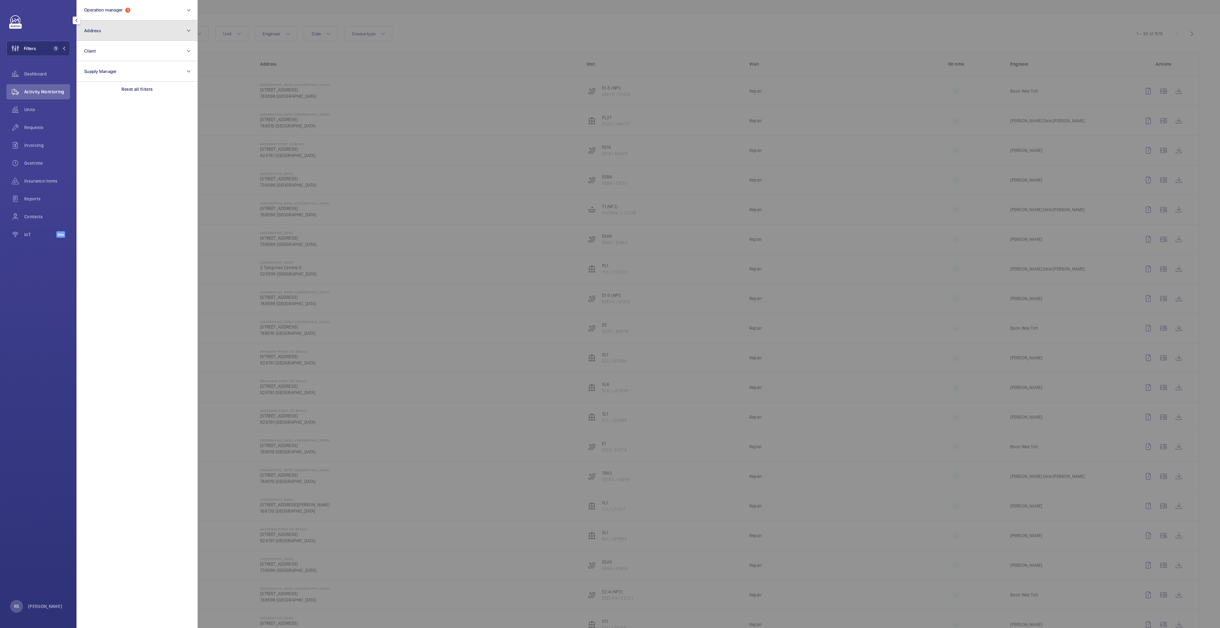
click at [114, 31] on button "Address" at bounding box center [137, 30] width 121 height 20
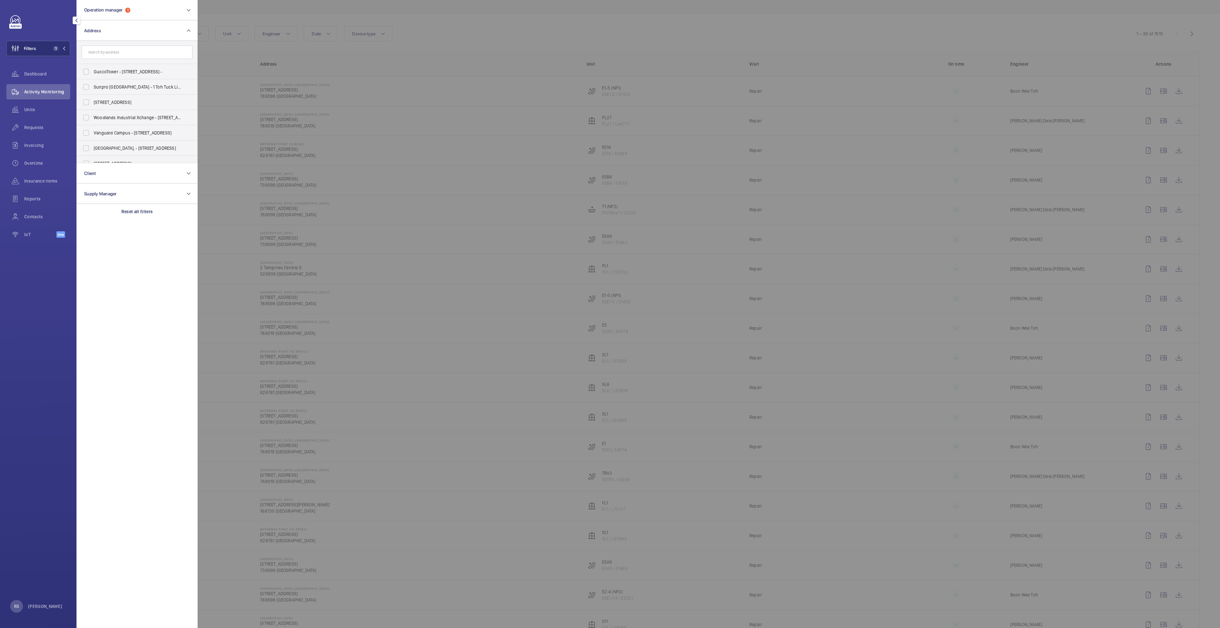
click at [118, 53] on input "text" at bounding box center [137, 52] width 111 height 13
type input "northpoint"
click at [125, 72] on span "[GEOGRAPHIC_DATA] ([GEOGRAPHIC_DATA]) - [STREET_ADDRESS]" at bounding box center [138, 72] width 88 height 6
click at [92, 72] on input "[GEOGRAPHIC_DATA] ([GEOGRAPHIC_DATA]) - [STREET_ADDRESS]" at bounding box center [86, 71] width 13 height 13
checkbox input "true"
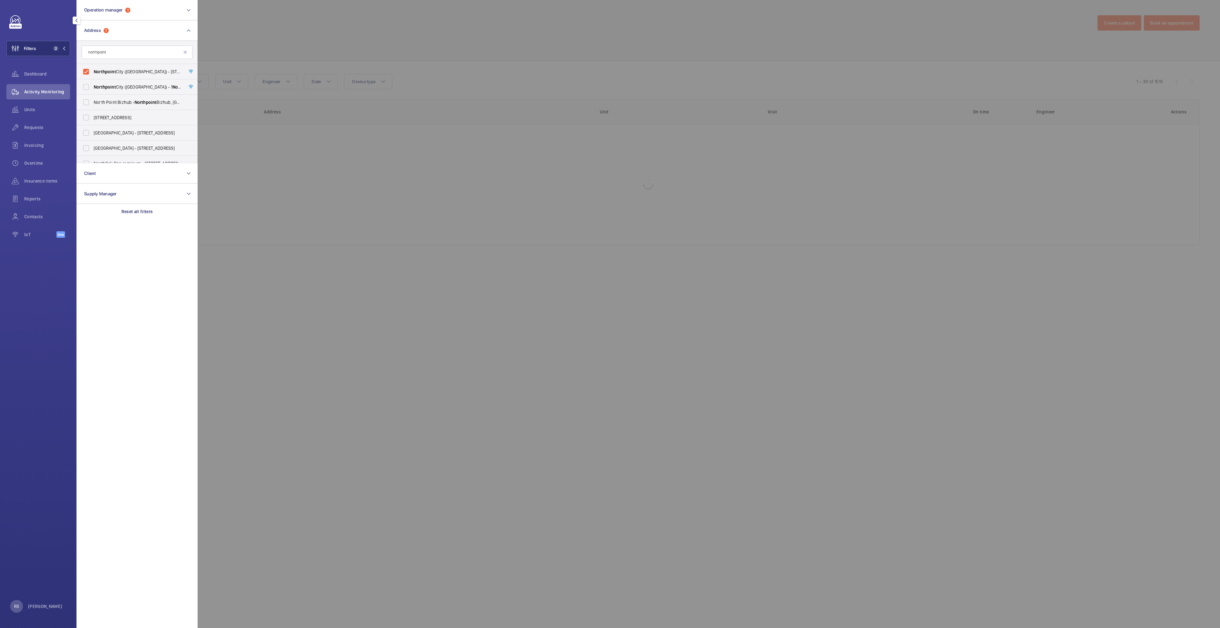
click at [314, 42] on div at bounding box center [808, 314] width 1220 height 628
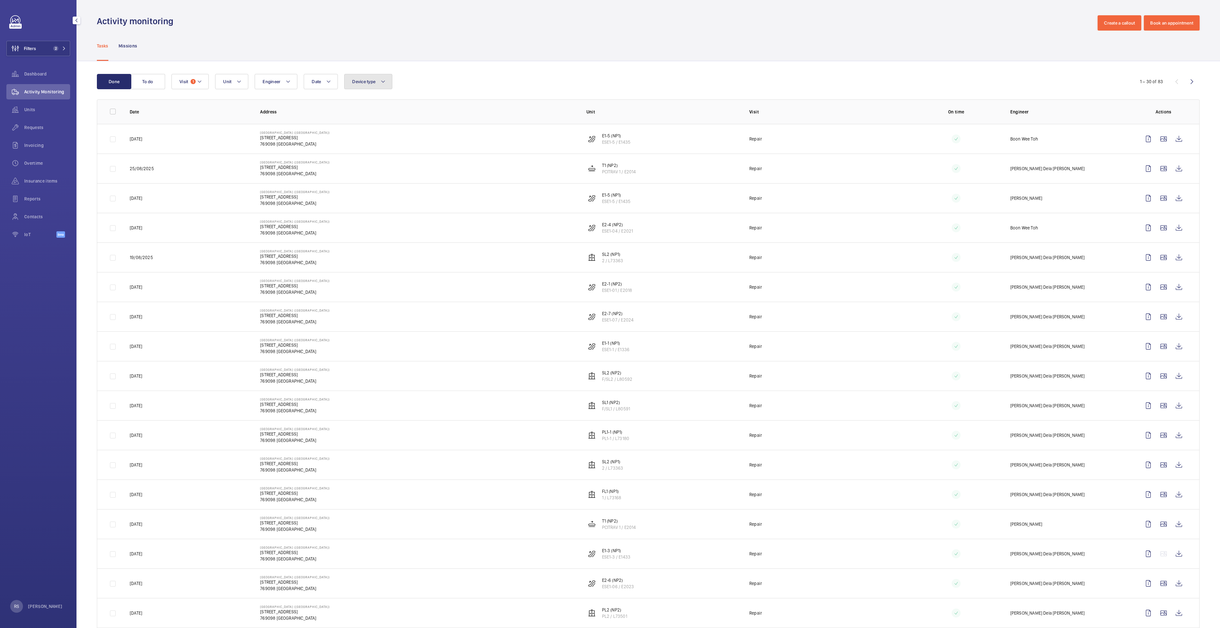
click at [385, 81] on mat-icon at bounding box center [383, 82] width 5 height 8
click at [383, 141] on span "Lift" at bounding box center [406, 140] width 88 height 6
click at [360, 141] on input "Lift" at bounding box center [354, 140] width 13 height 13
checkbox input "true"
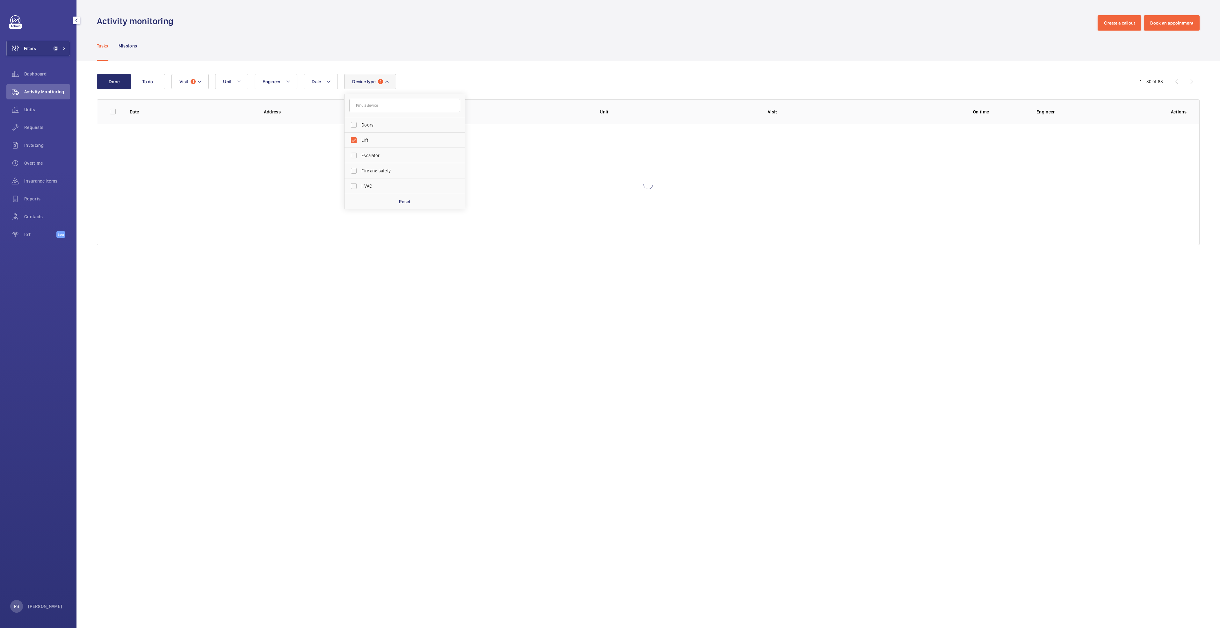
click at [514, 48] on div "Tasks Missions" at bounding box center [648, 46] width 1103 height 30
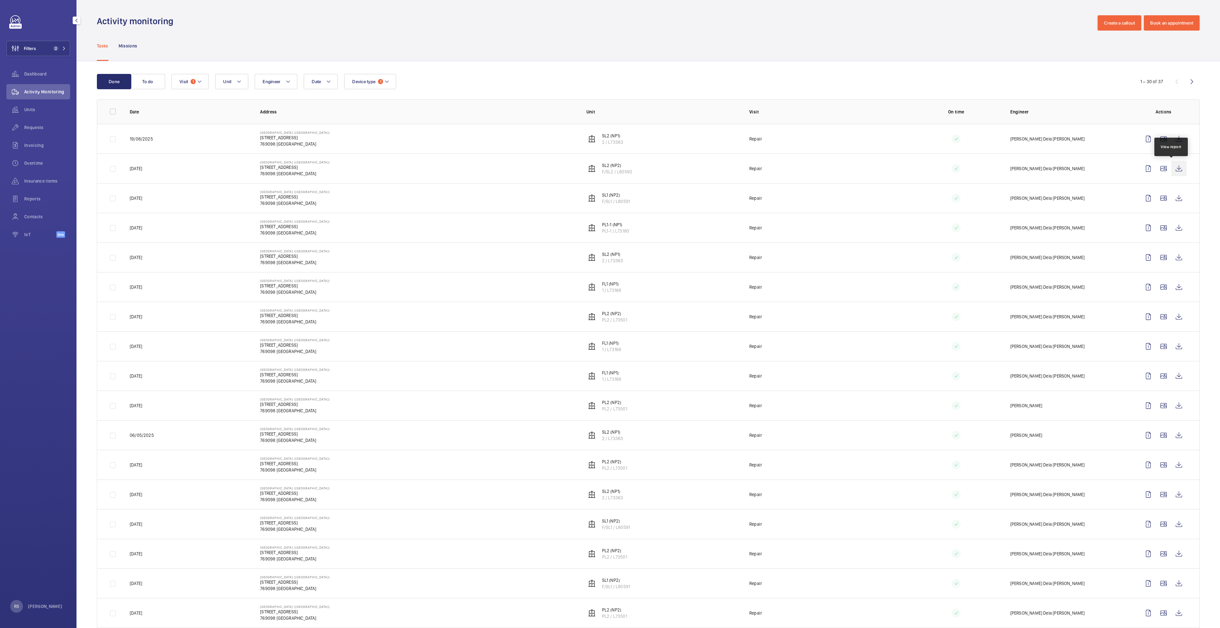
click at [1173, 165] on wm-front-icon-button at bounding box center [1179, 168] width 15 height 15
click at [1176, 195] on wm-front-icon-button at bounding box center [1179, 198] width 15 height 15
click at [1172, 259] on wm-front-icon-button at bounding box center [1179, 257] width 15 height 15
click at [1176, 288] on wm-front-icon-button at bounding box center [1179, 287] width 15 height 15
click at [1174, 319] on wm-front-icon-button at bounding box center [1179, 316] width 15 height 15
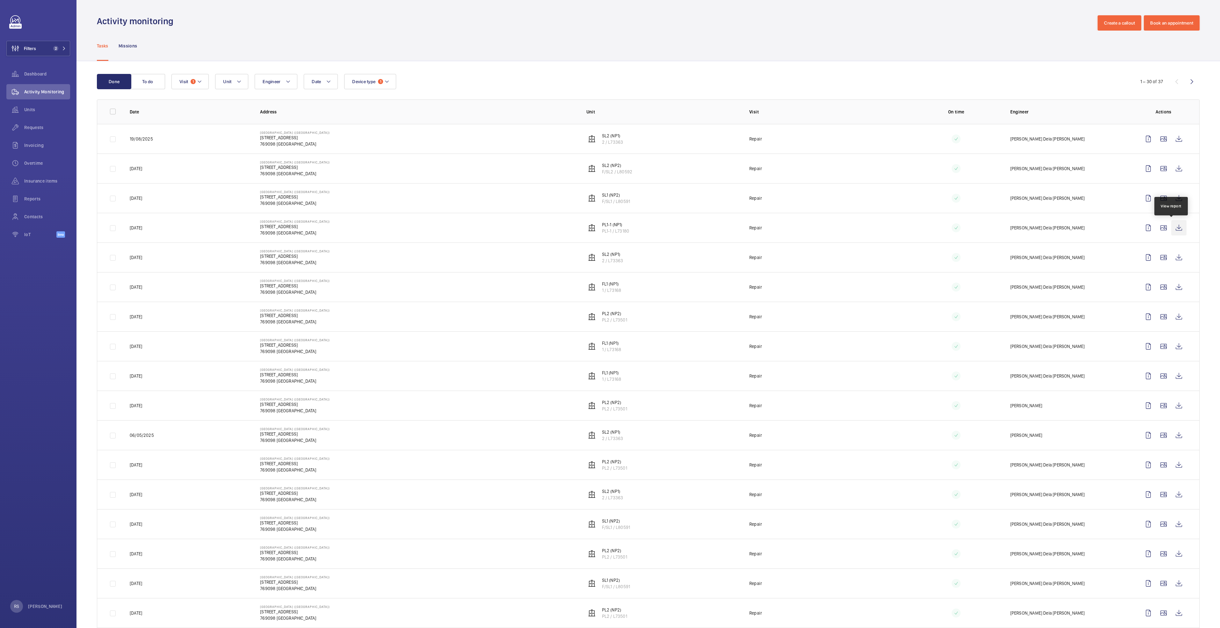
click at [1175, 229] on wm-front-icon-button at bounding box center [1179, 227] width 15 height 15
